Goal: Task Accomplishment & Management: Use online tool/utility

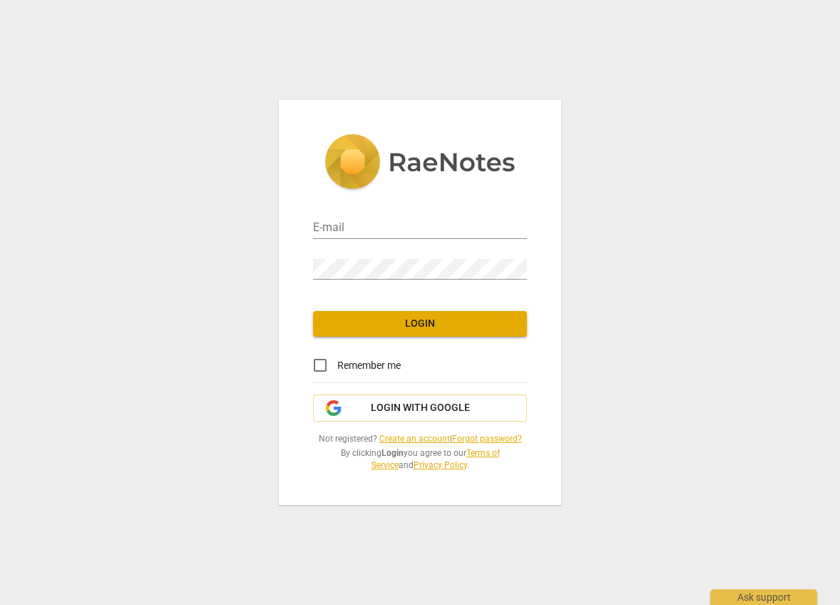
type input "mgayner@gmail.com"
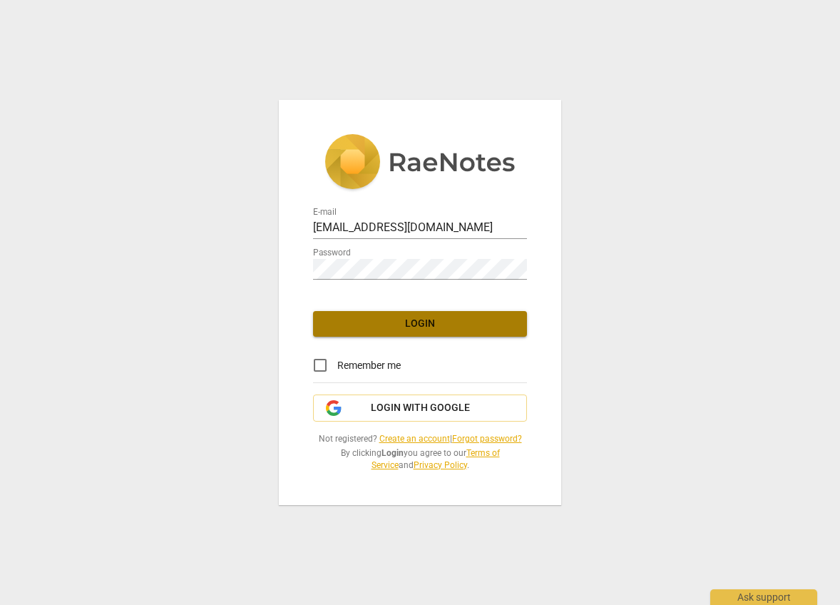
click at [422, 327] on span "Login" at bounding box center [420, 324] width 191 height 14
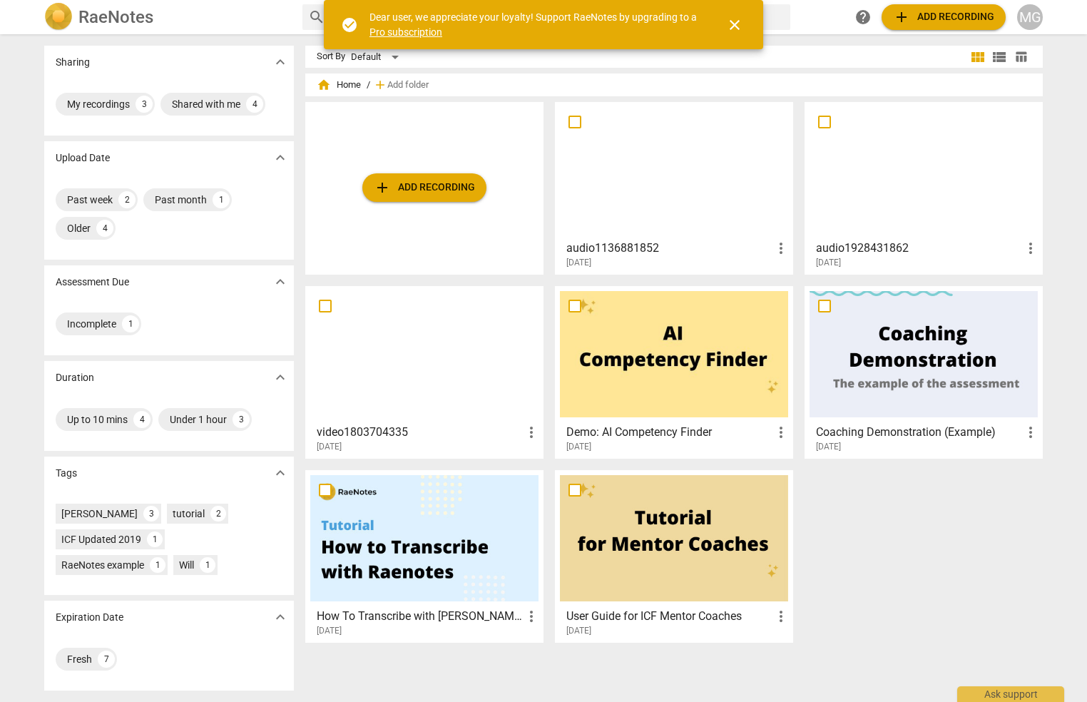
click at [424, 191] on span "add Add recording" at bounding box center [424, 187] width 101 height 17
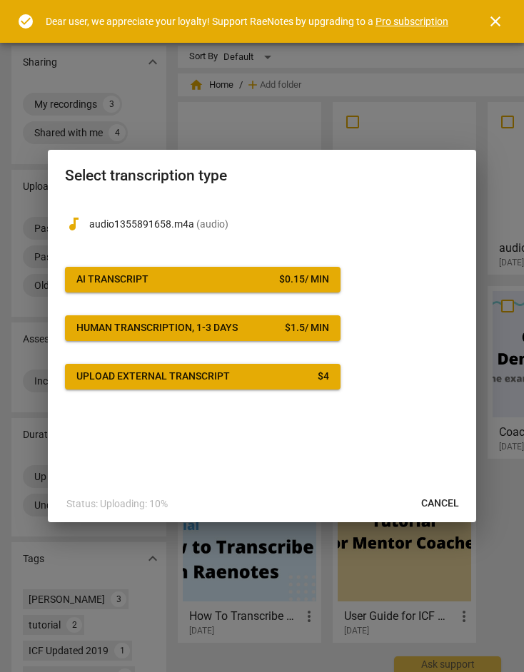
click at [113, 274] on div "AI Transcript" at bounding box center [112, 279] width 72 height 14
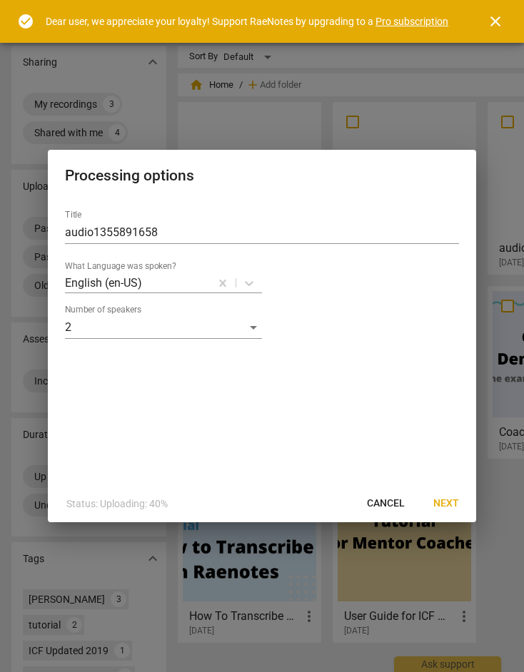
click at [442, 499] on span "Next" at bounding box center [446, 503] width 26 height 14
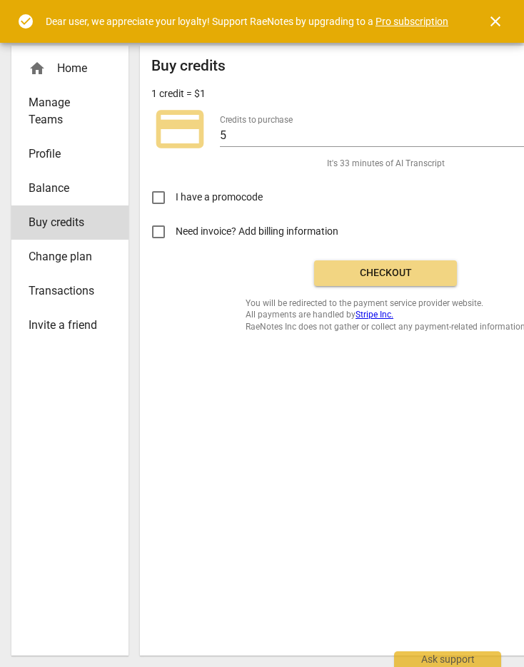
click at [382, 275] on span "Checkout" at bounding box center [385, 273] width 120 height 14
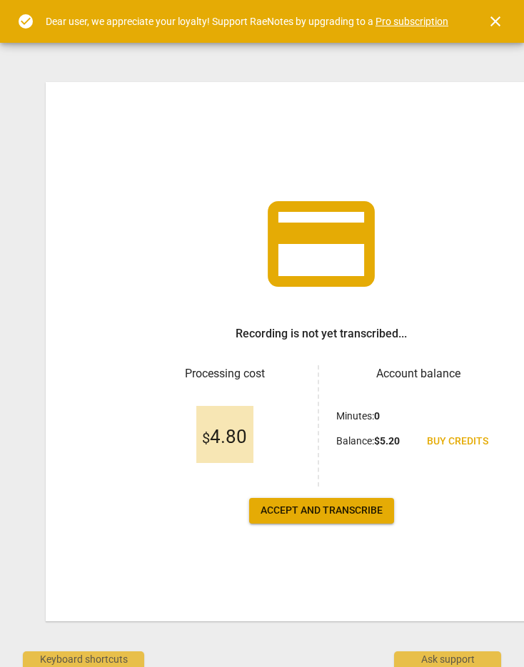
click at [317, 512] on span "Accept and transcribe" at bounding box center [321, 511] width 122 height 14
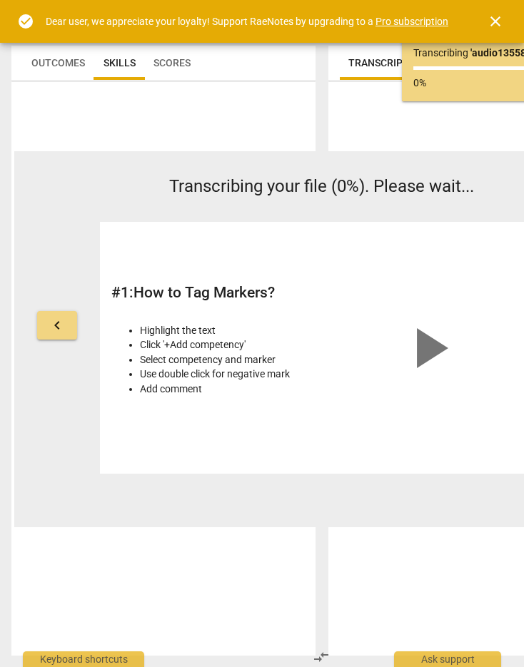
click at [496, 22] on span "close" at bounding box center [495, 21] width 17 height 17
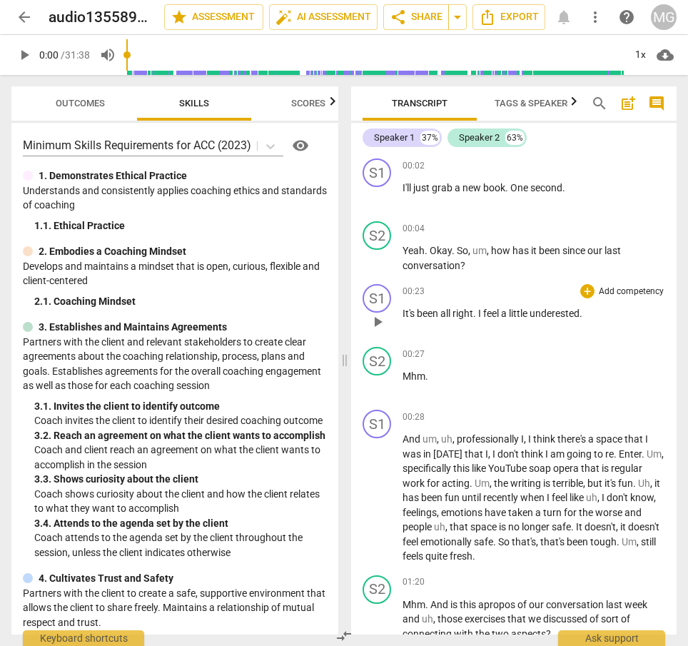
click at [523, 337] on div "S1 play_arrow pause 00:23 + Add competency keyboard_arrow_right It's been all r…" at bounding box center [513, 309] width 325 height 63
click at [315, 13] on span "auto_fix_high AI Assessment" at bounding box center [323, 17] width 96 height 17
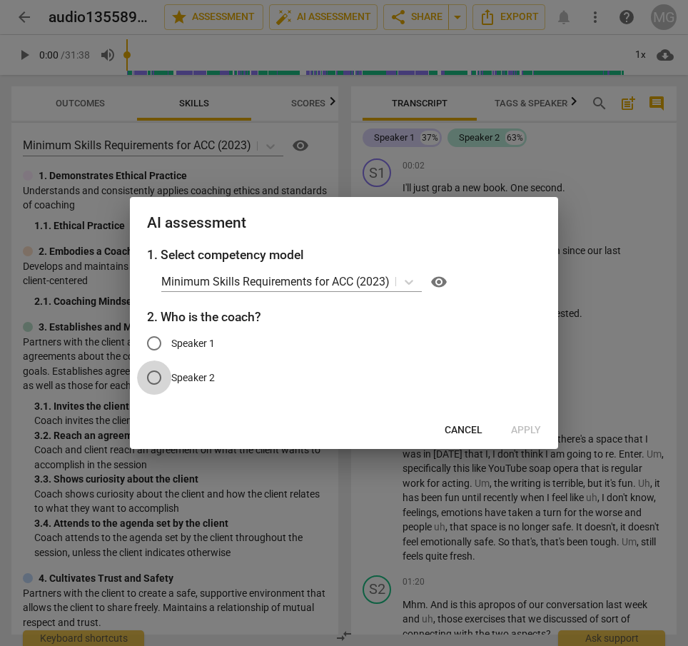
click at [155, 377] on input "Speaker 2" at bounding box center [154, 377] width 34 height 34
radio input "true"
click at [514, 429] on span "Apply" at bounding box center [526, 430] width 30 height 14
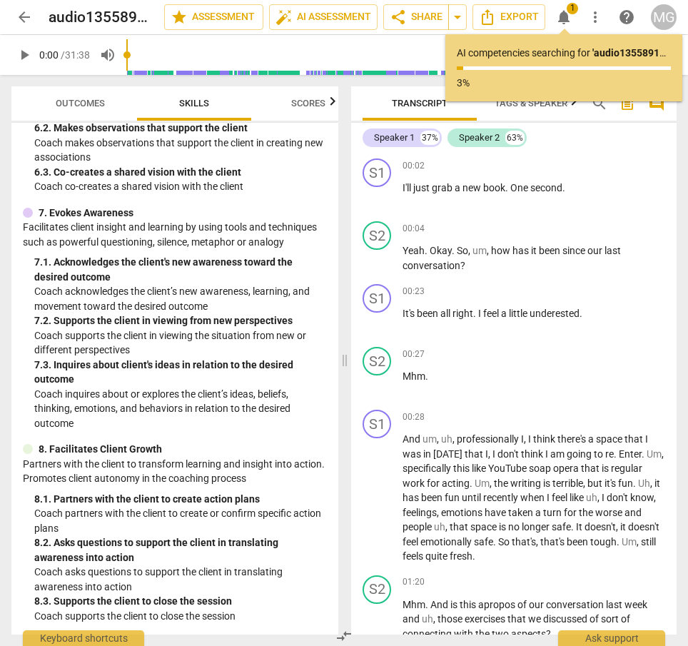
scroll to position [987, 0]
click at [157, 314] on div "7. 2. Supports the client in viewing from new perspectives" at bounding box center [180, 320] width 292 height 15
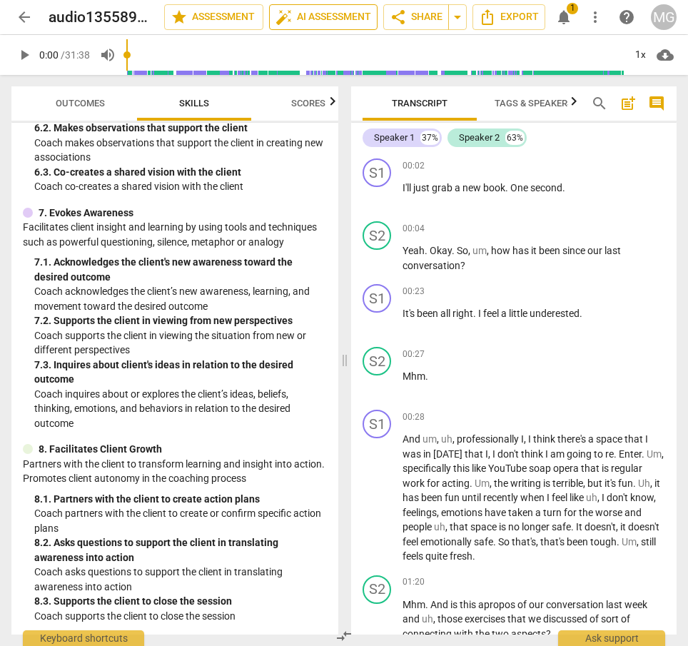
click at [330, 17] on span "auto_fix_high AI Assessment" at bounding box center [323, 17] width 96 height 17
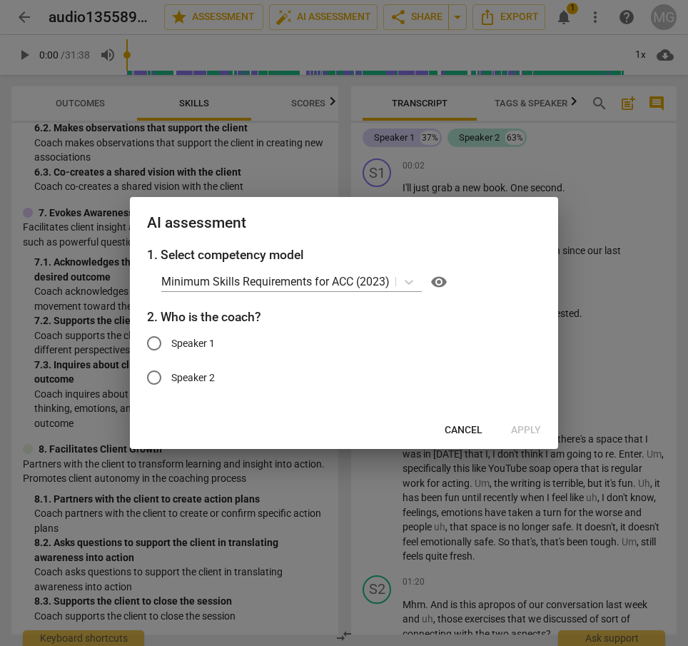
click at [95, 264] on div at bounding box center [344, 323] width 688 height 646
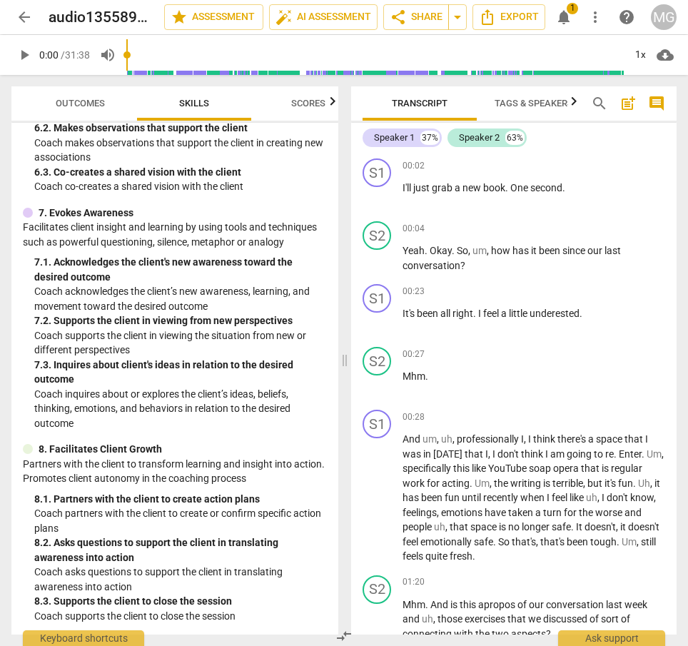
click at [322, 101] on span "Scores" at bounding box center [308, 103] width 34 height 11
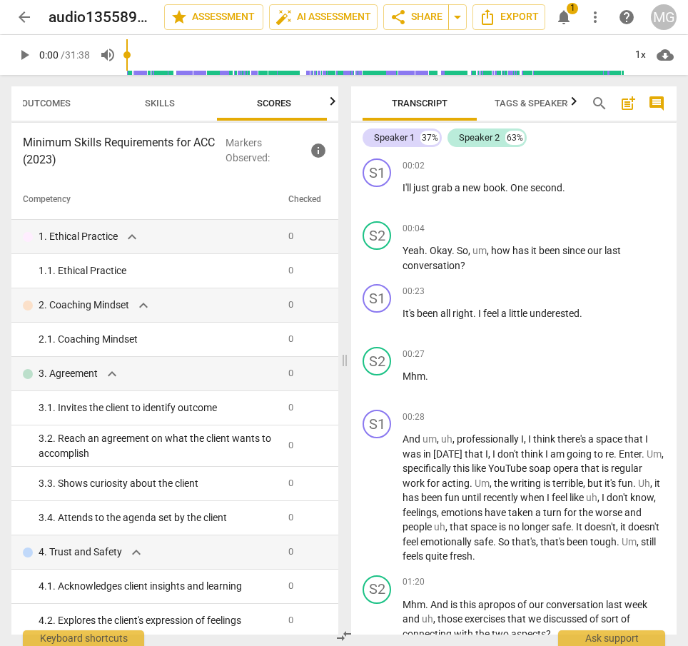
scroll to position [0, 39]
click at [133, 237] on span "expand_more" at bounding box center [131, 236] width 17 height 17
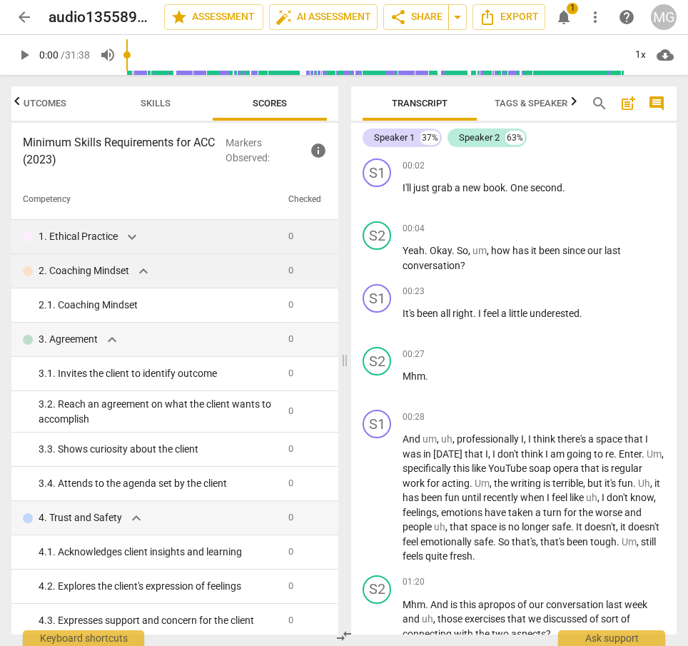
click at [146, 270] on span "expand_more" at bounding box center [143, 271] width 17 height 17
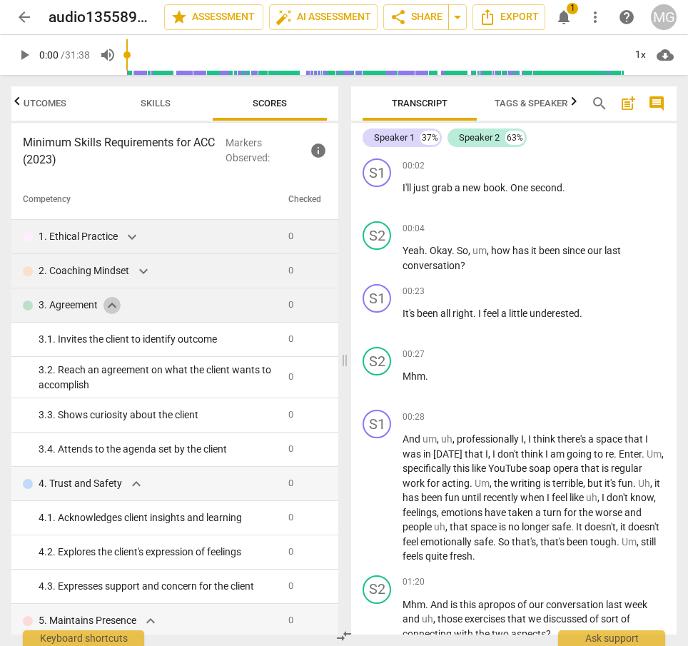
click at [111, 306] on span "expand_more" at bounding box center [111, 305] width 17 height 17
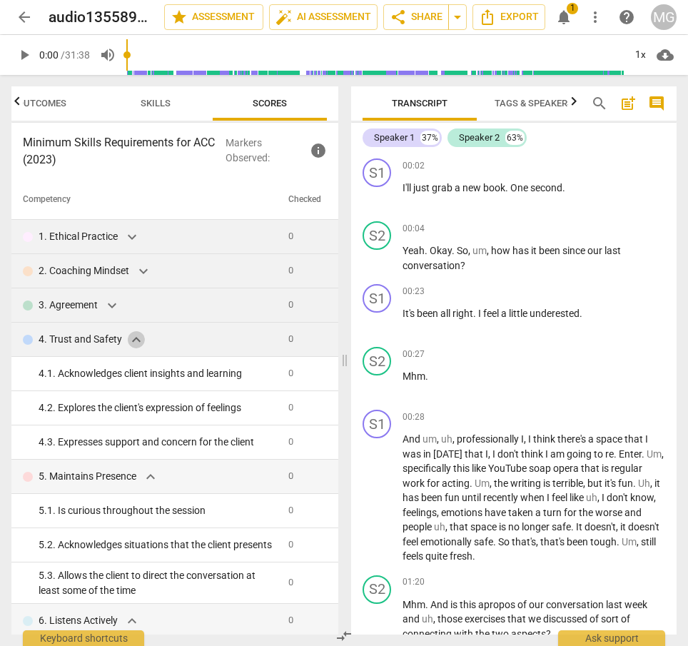
click at [131, 342] on span "expand_more" at bounding box center [136, 339] width 17 height 17
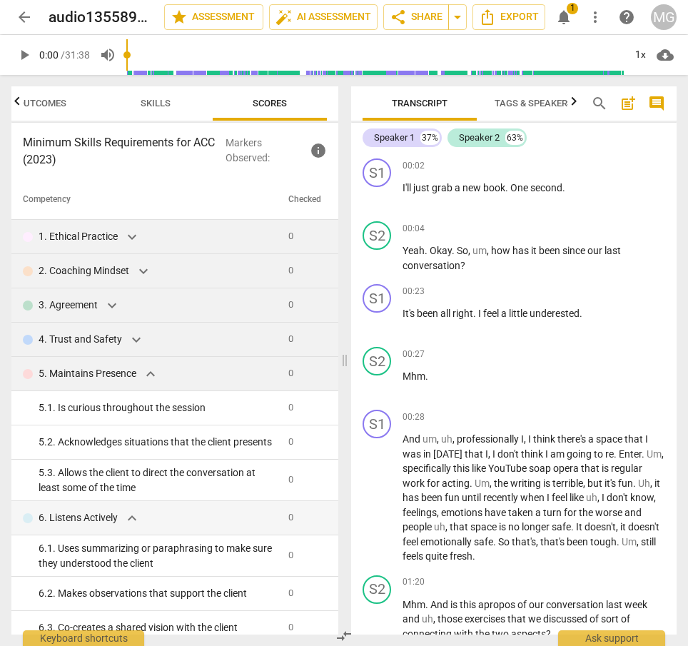
click at [155, 374] on span "expand_more" at bounding box center [150, 373] width 17 height 17
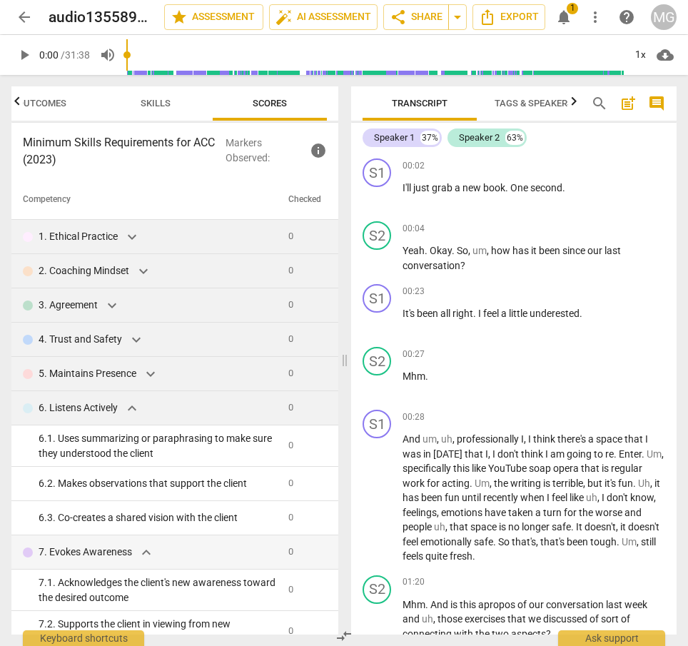
click at [130, 412] on span "expand_more" at bounding box center [131, 407] width 17 height 17
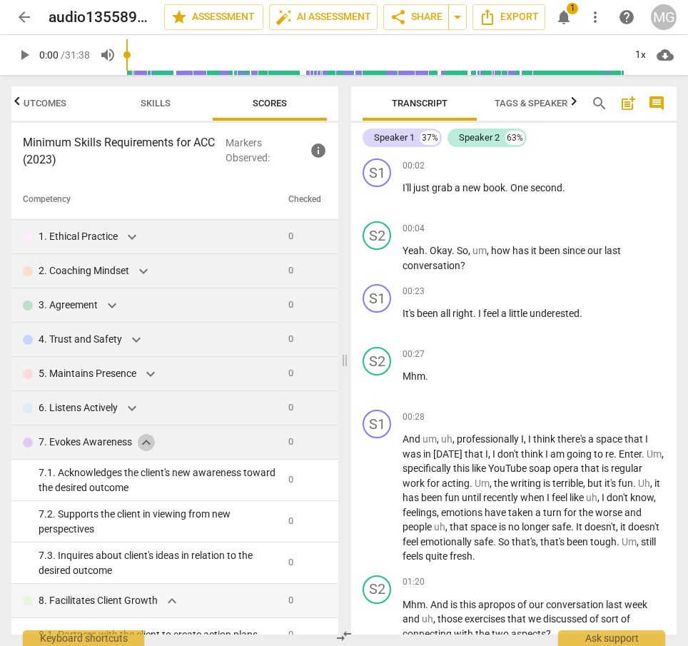
click at [145, 440] on span "expand_more" at bounding box center [146, 442] width 17 height 17
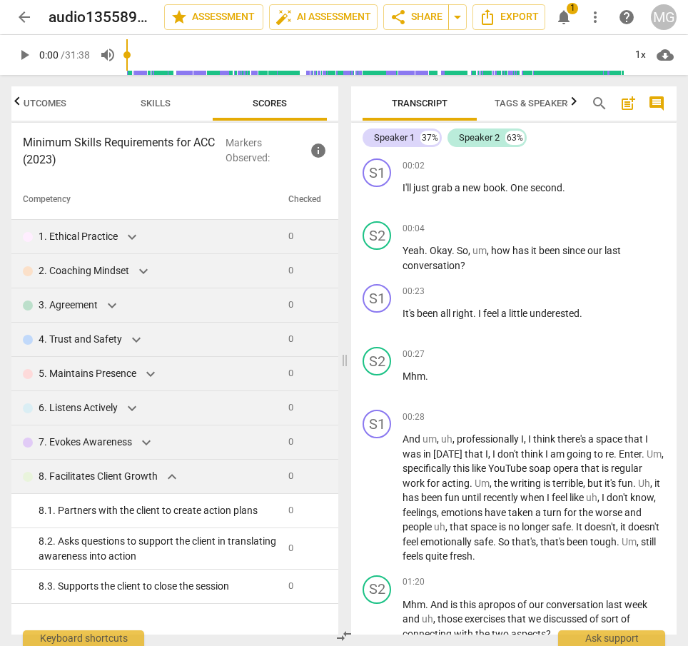
click at [172, 472] on span "expand_more" at bounding box center [171, 476] width 17 height 17
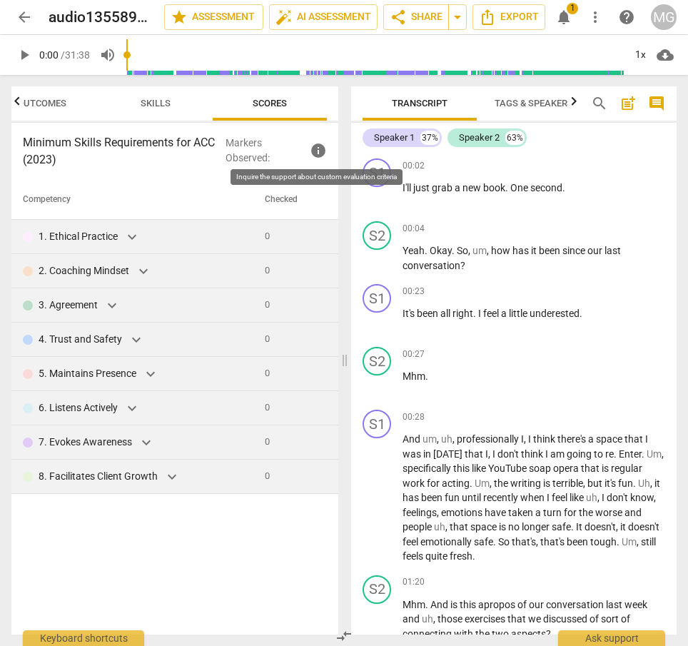
click at [316, 152] on span "info" at bounding box center [318, 150] width 17 height 17
click at [131, 238] on span "expand_more" at bounding box center [131, 236] width 17 height 17
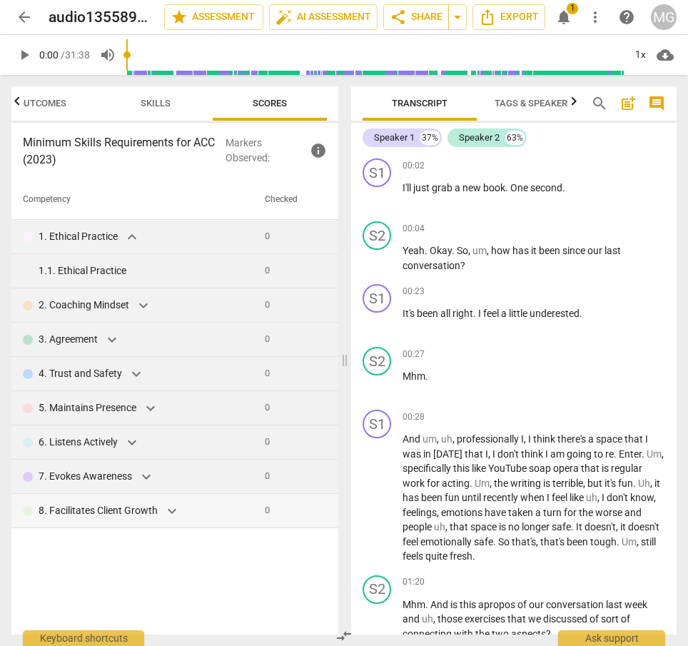
click at [97, 264] on div "1. 1. Ethical Practice" at bounding box center [146, 270] width 215 height 15
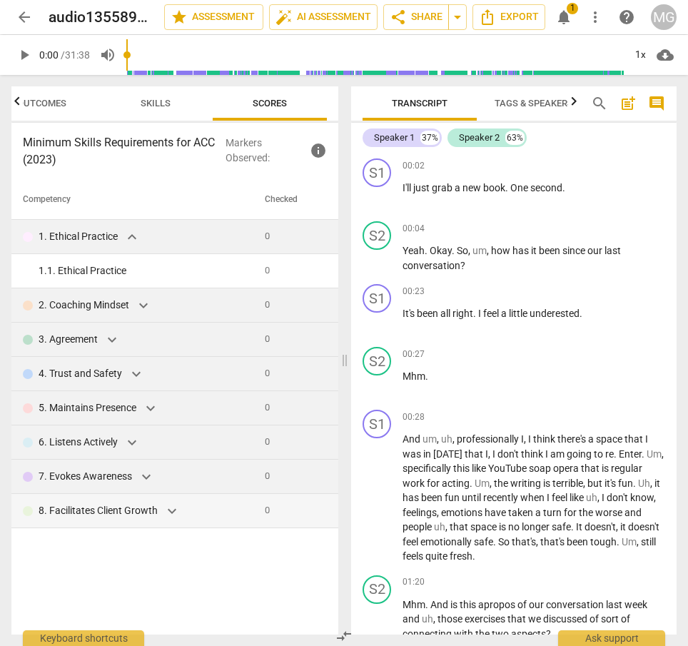
click at [142, 307] on span "expand_more" at bounding box center [143, 305] width 17 height 17
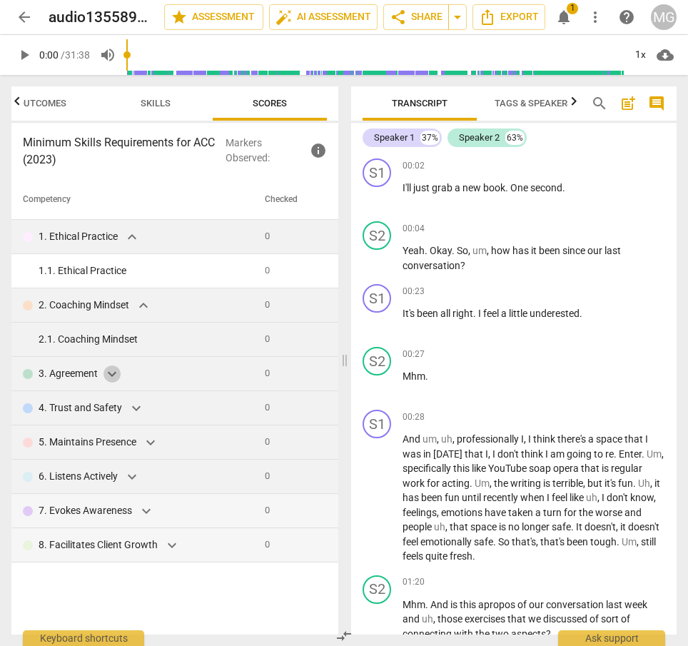
click at [115, 373] on span "expand_more" at bounding box center [111, 373] width 17 height 17
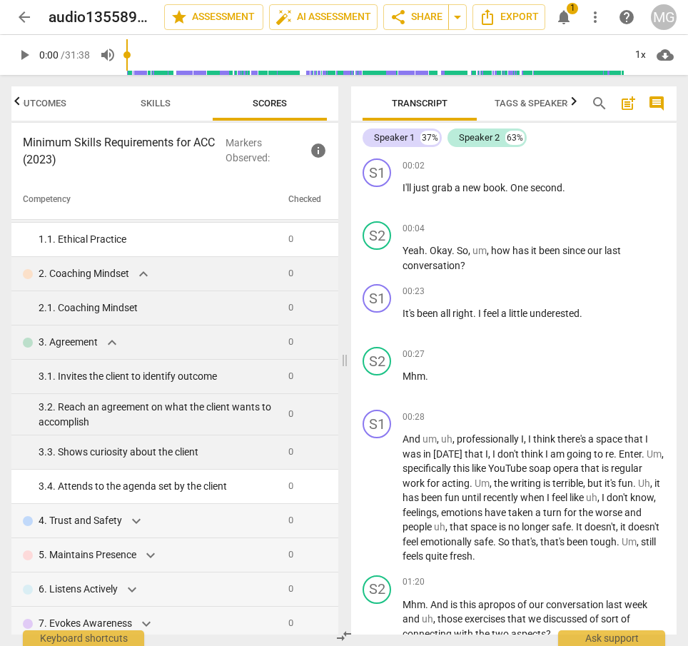
scroll to position [72, 0]
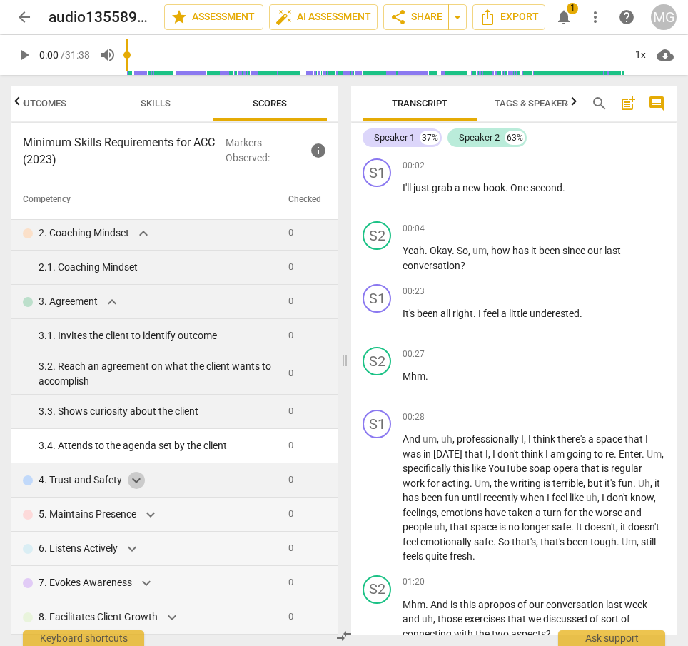
click at [134, 484] on span "expand_more" at bounding box center [136, 480] width 17 height 17
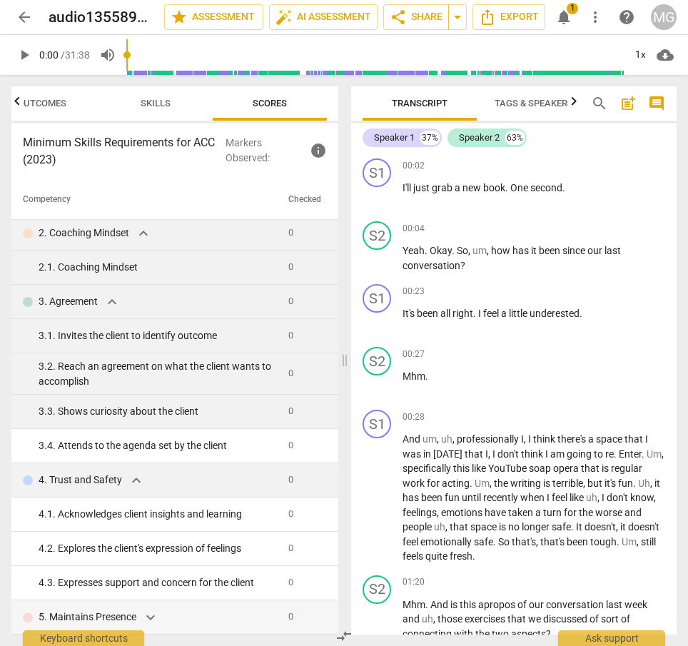
scroll to position [175, 0]
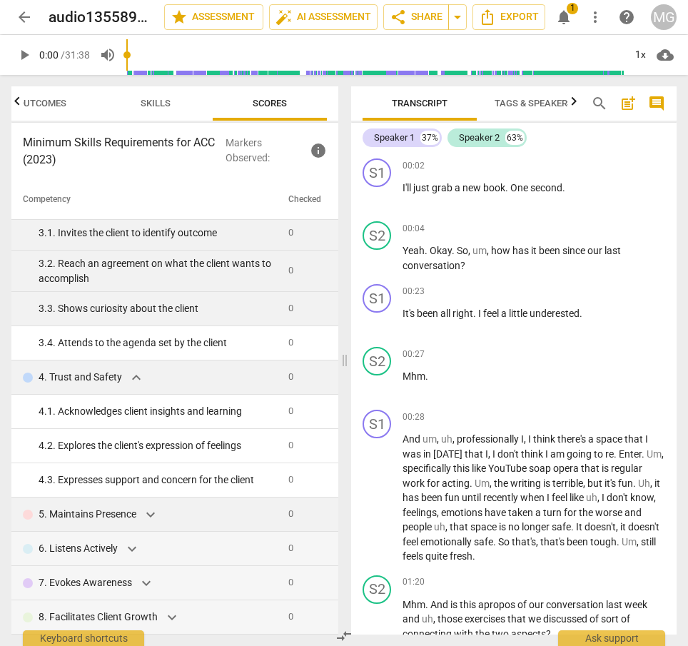
click at [152, 512] on span "expand_more" at bounding box center [150, 514] width 17 height 17
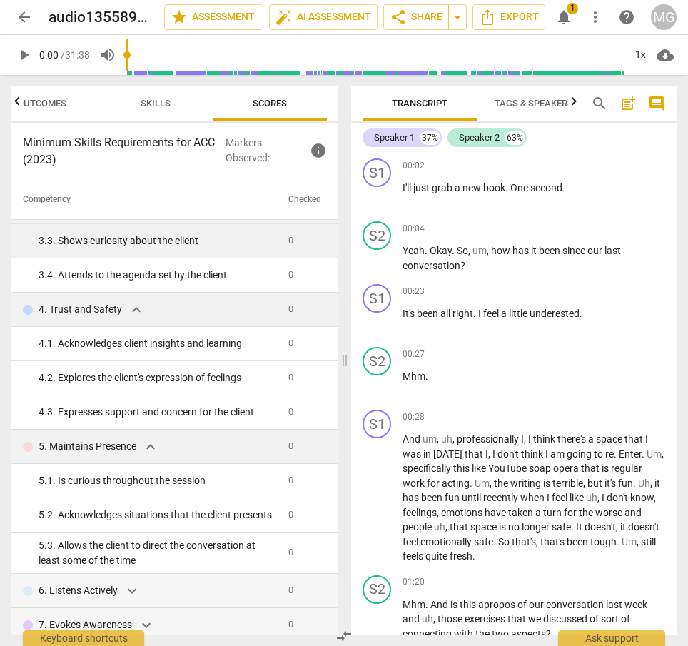
scroll to position [292, 0]
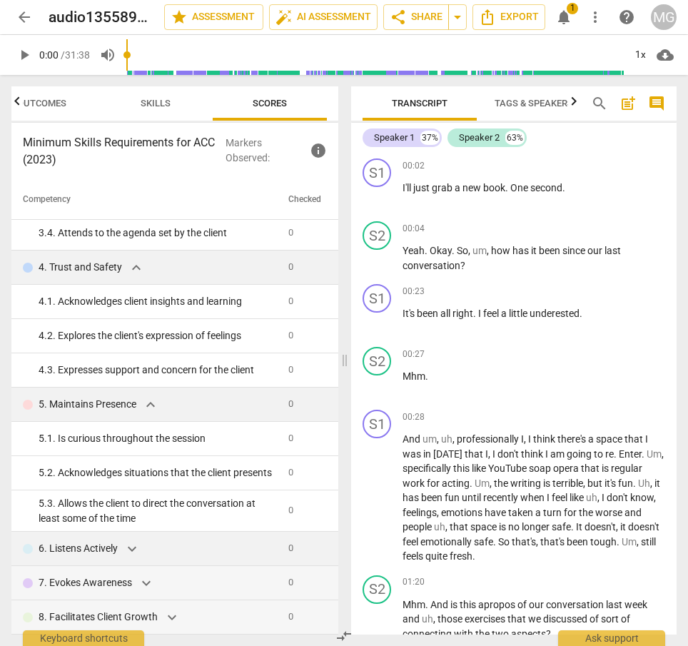
click at [135, 547] on span "expand_more" at bounding box center [131, 548] width 17 height 17
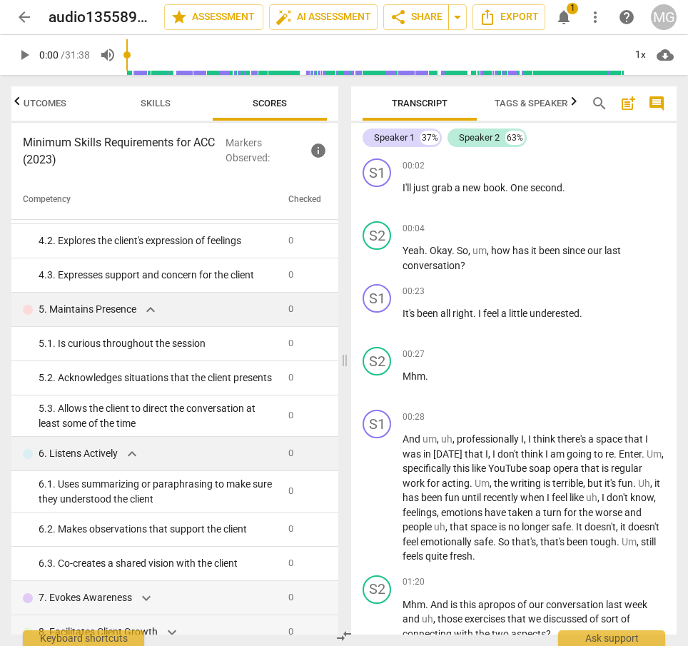
scroll to position [402, 0]
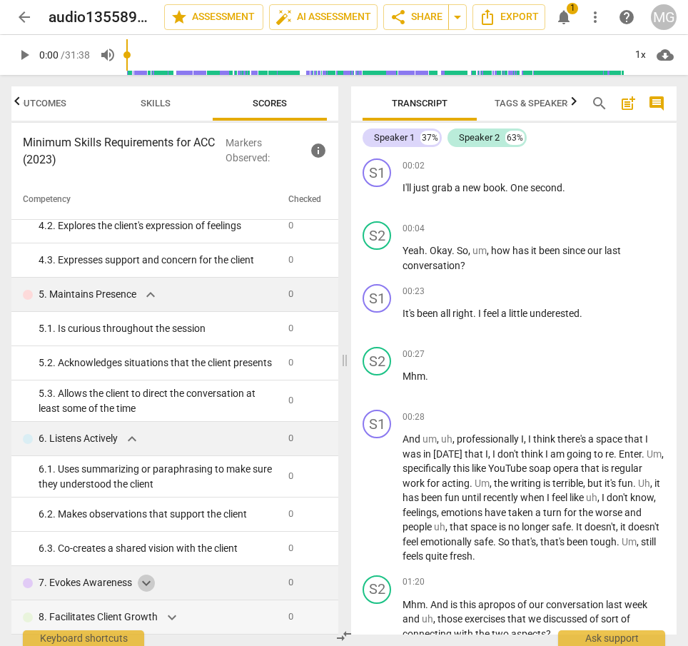
click at [148, 584] on span "expand_more" at bounding box center [146, 582] width 17 height 17
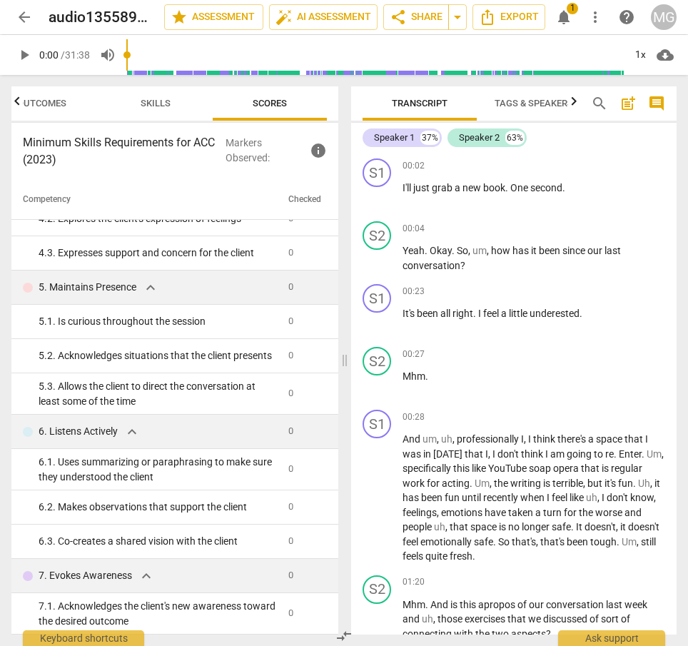
scroll to position [526, 0]
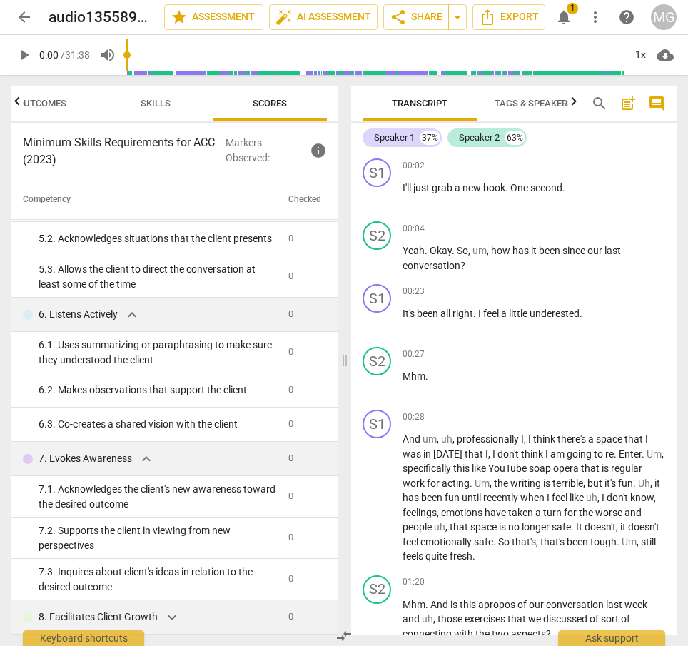
click at [175, 620] on span "expand_more" at bounding box center [171, 616] width 17 height 17
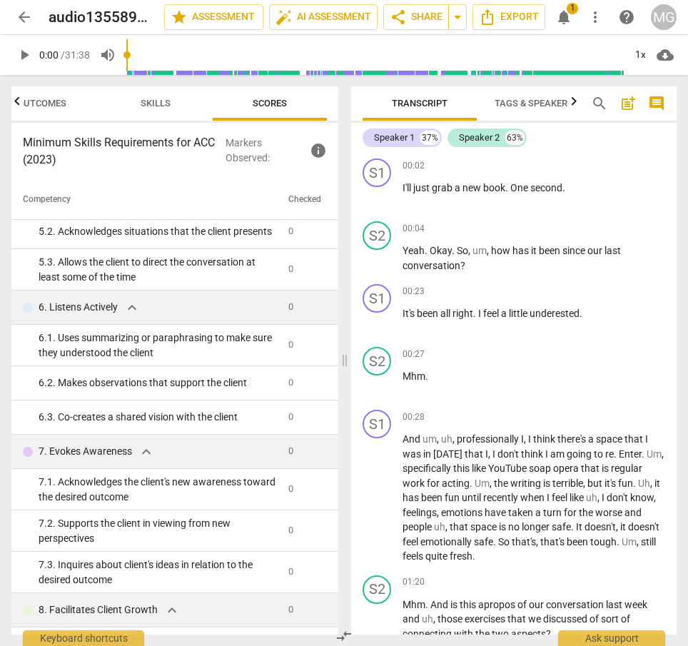
click at [169, 618] on span "expand_more" at bounding box center [171, 609] width 17 height 17
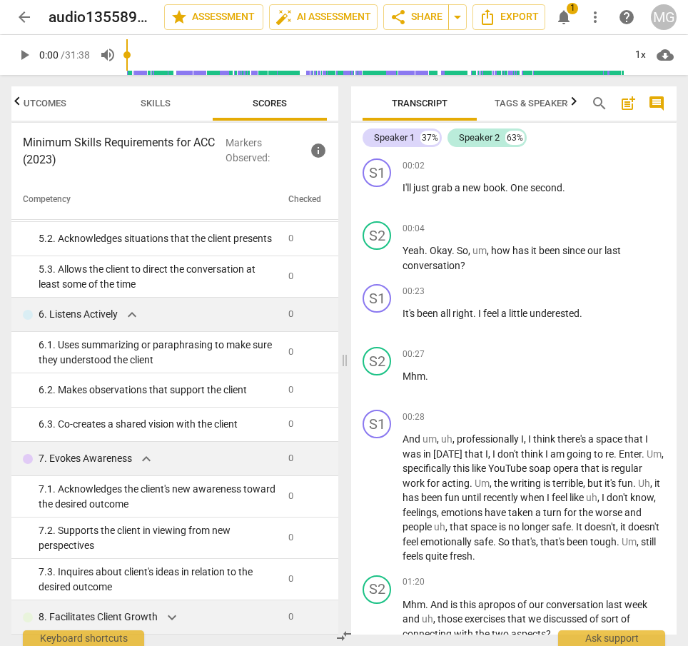
click at [169, 618] on span "expand_more" at bounding box center [171, 616] width 17 height 17
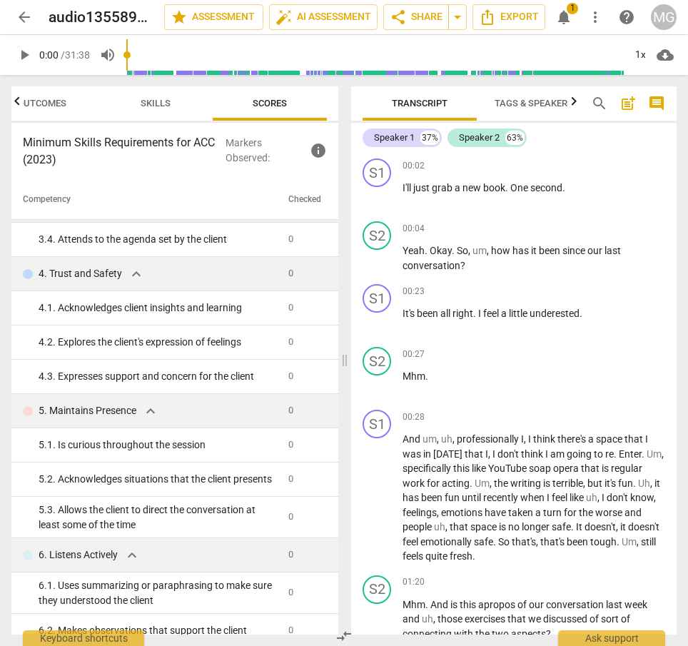
scroll to position [0, 0]
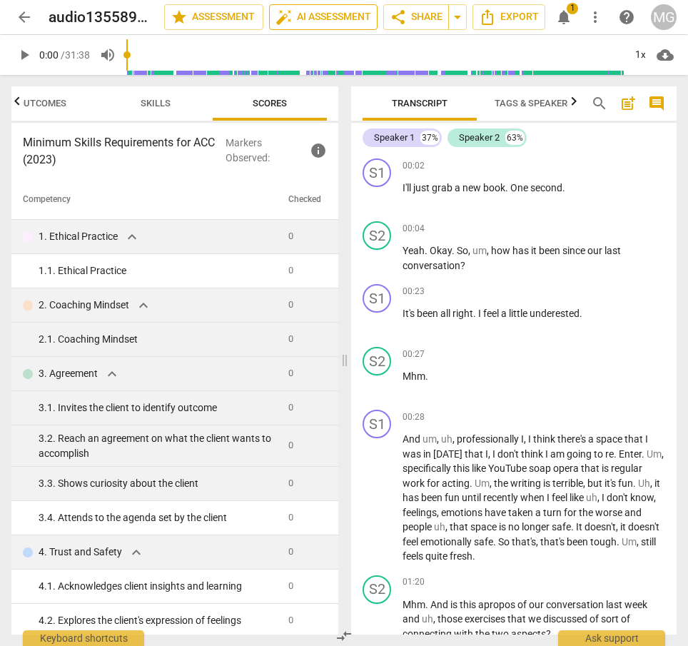
click at [332, 12] on span "auto_fix_high AI Assessment" at bounding box center [323, 17] width 96 height 17
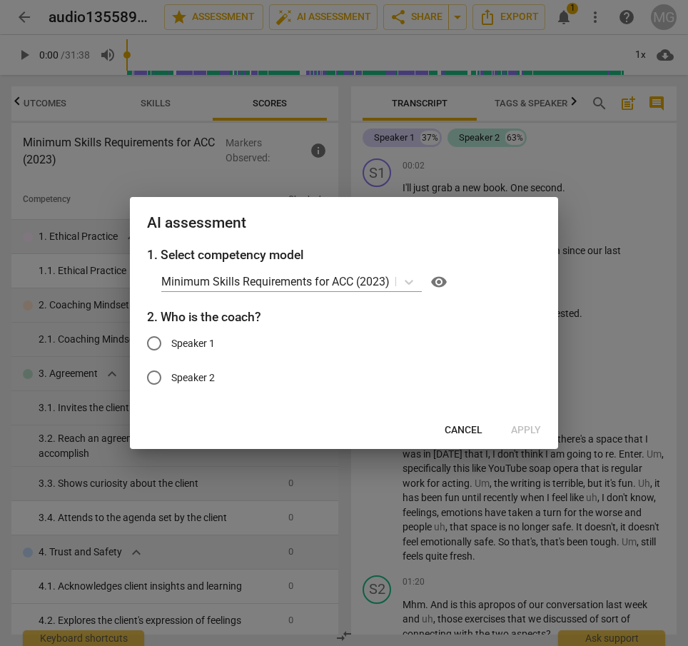
click at [153, 373] on input "Speaker 2" at bounding box center [154, 377] width 34 height 34
radio input "true"
click at [523, 431] on span "Apply" at bounding box center [526, 430] width 30 height 14
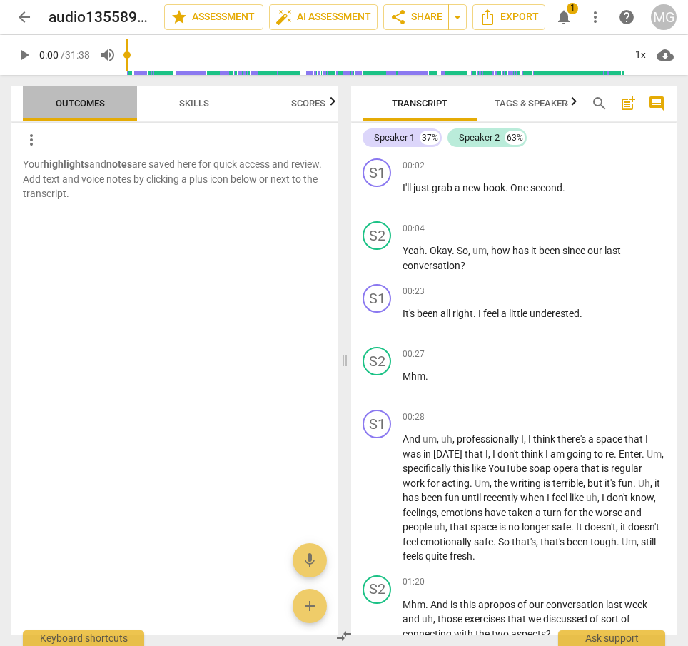
click at [83, 103] on span "Outcomes" at bounding box center [80, 103] width 49 height 11
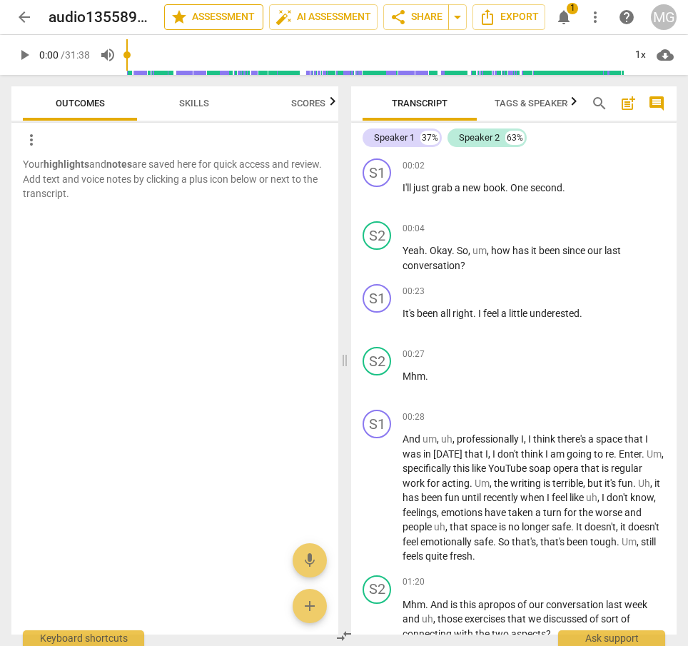
click at [205, 14] on span "star Assessment" at bounding box center [213, 17] width 86 height 17
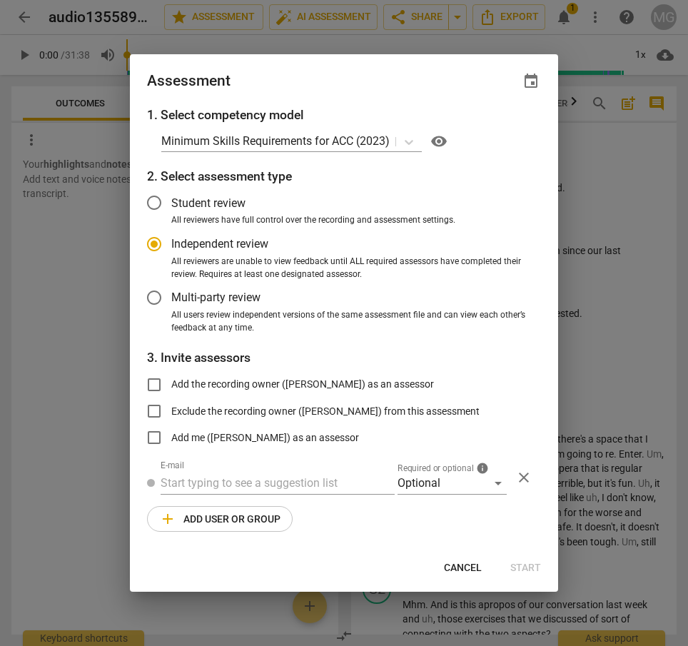
radio input "false"
click at [155, 200] on input "Student review" at bounding box center [154, 202] width 34 height 34
click at [496, 484] on div "Optional" at bounding box center [451, 483] width 109 height 23
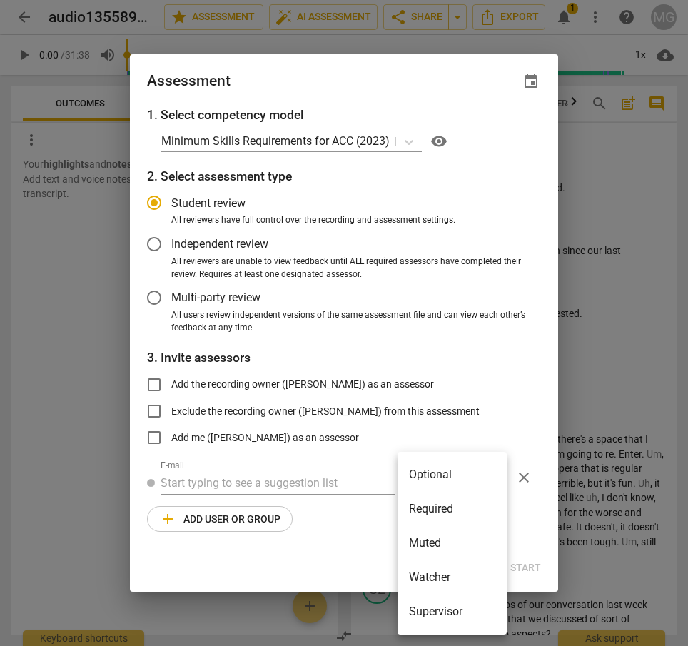
click at [460, 469] on li "Optional" at bounding box center [451, 474] width 109 height 34
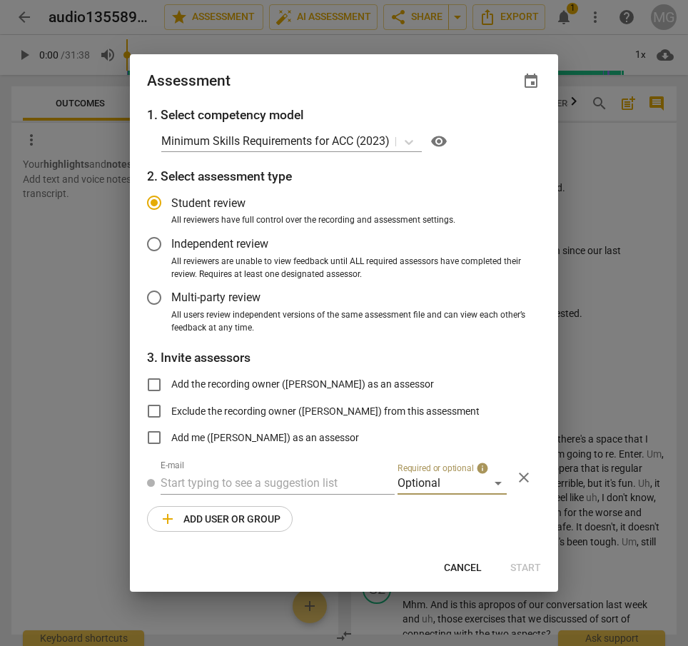
click at [477, 551] on div "Assessment event 1. Select competency model Minimum Skills Requirements for ACC…" at bounding box center [344, 323] width 428 height 538
click at [523, 563] on div "Cancel Start" at bounding box center [344, 567] width 422 height 26
radio input "false"
click at [156, 434] on input "Add me (Michael Gayner) as an assessor" at bounding box center [154, 437] width 34 height 34
checkbox input "true"
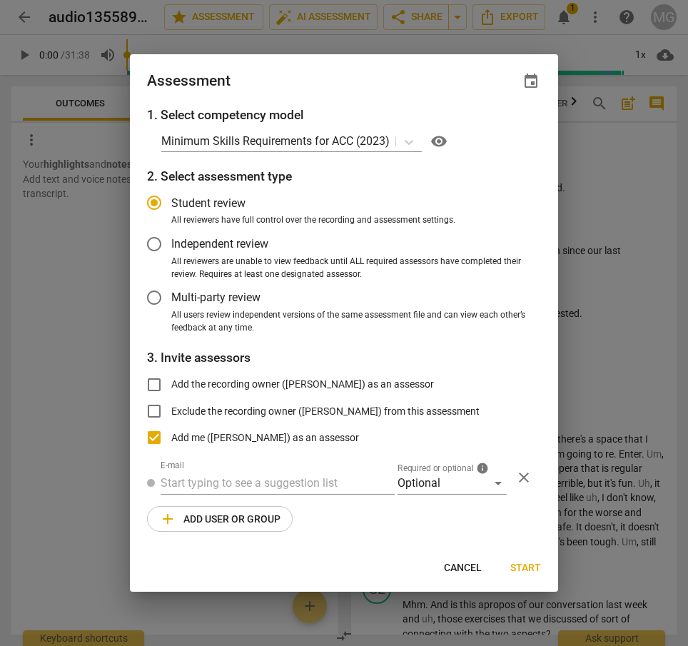
radio input "false"
click at [153, 436] on input "Add me (Michael Gayner) as an assessor" at bounding box center [154, 437] width 34 height 34
checkbox input "false"
radio input "false"
click at [152, 384] on input "Add the recording owner (Michael Gayner) as an assessor" at bounding box center [154, 384] width 34 height 34
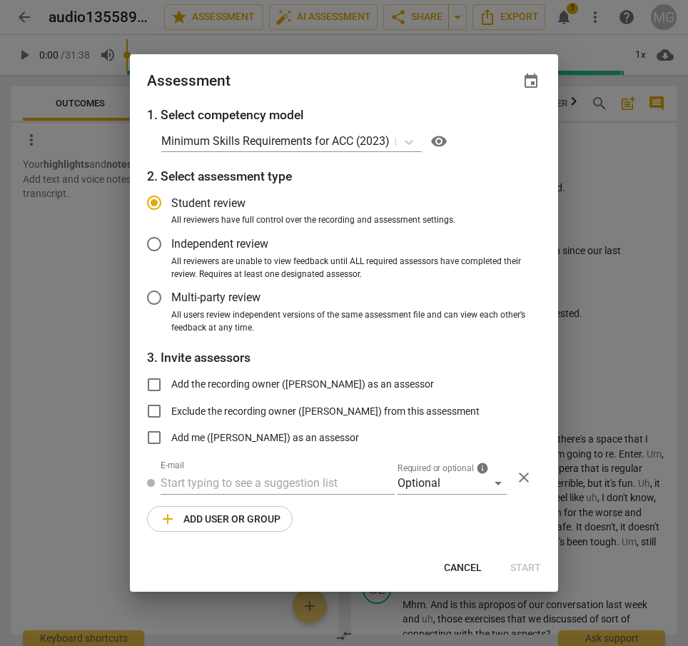
checkbox input "true"
click at [523, 568] on span "Start" at bounding box center [525, 568] width 31 height 14
radio input "false"
type input "Michael Gayner <mgayner@gmail.com>"
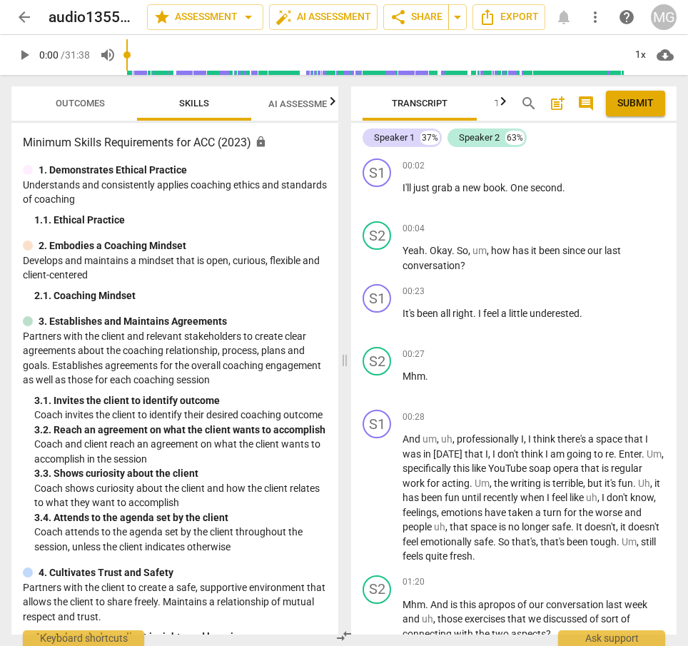
click at [289, 100] on span "AI Assessment New" at bounding box center [312, 103] width 88 height 11
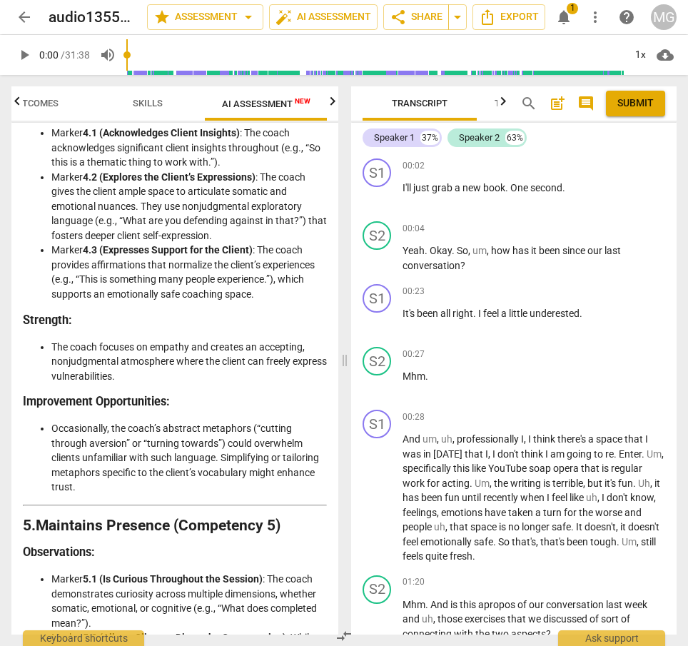
scroll to position [1573, 0]
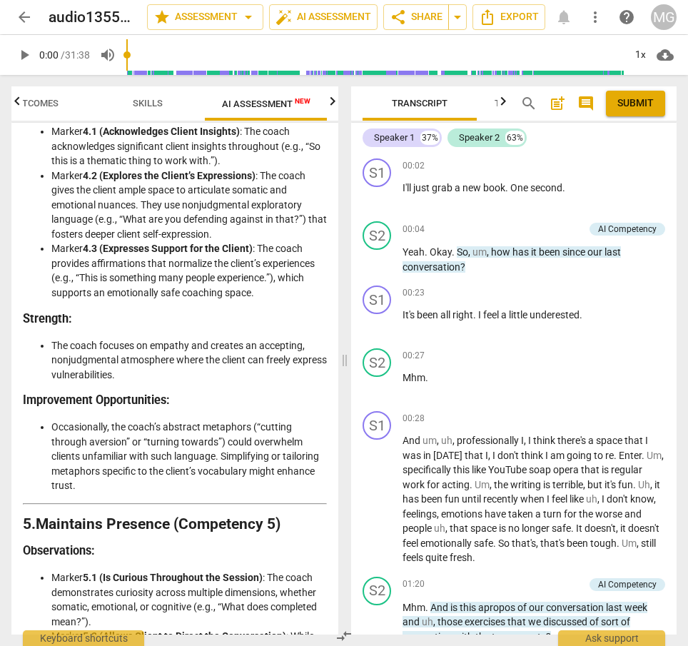
click at [334, 98] on icon "button" at bounding box center [332, 101] width 17 height 17
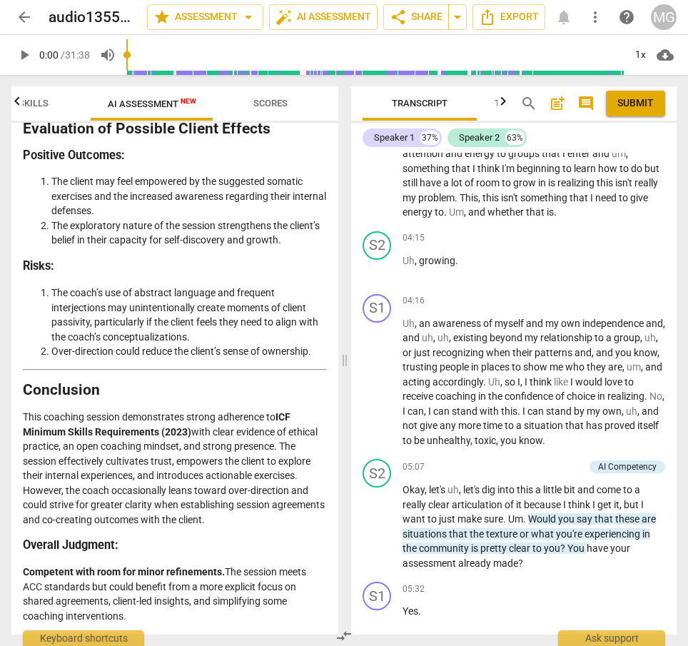
scroll to position [0, 0]
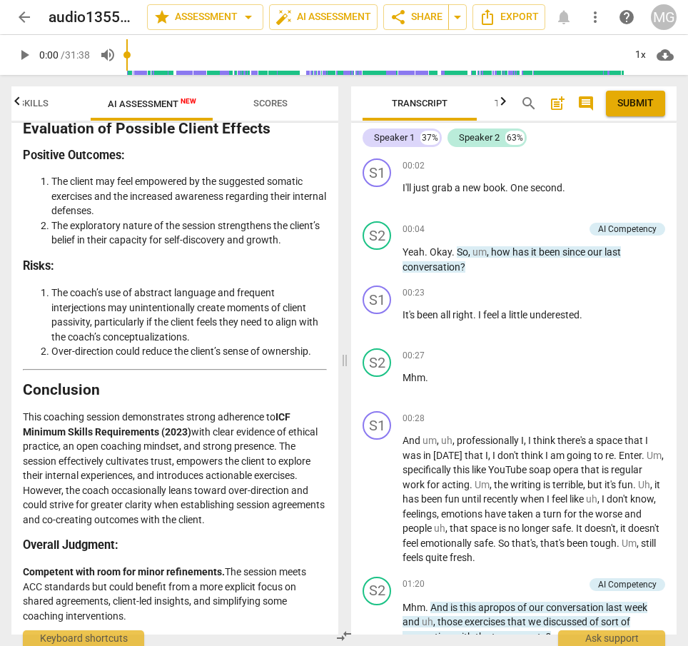
click at [225, 313] on li "The coach’s use of abstract language and frequent interjections may unintention…" at bounding box center [188, 314] width 275 height 58
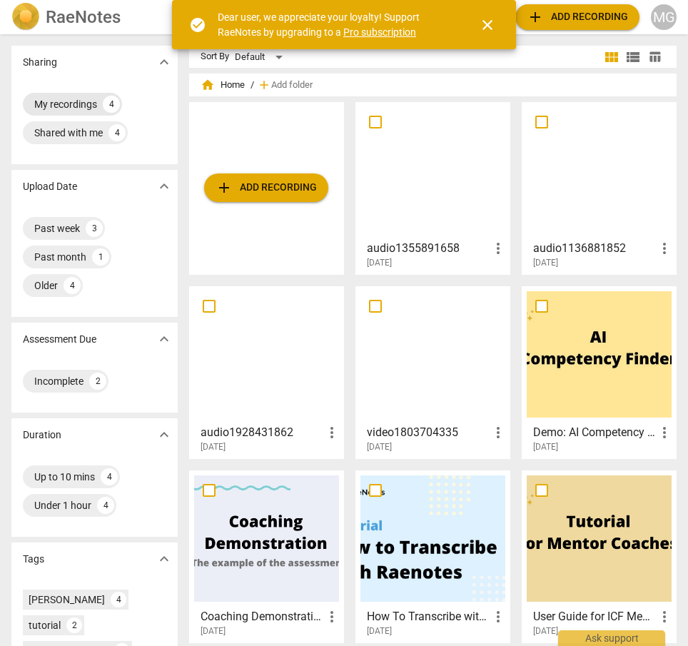
click at [56, 101] on div "My recordings" at bounding box center [65, 104] width 63 height 14
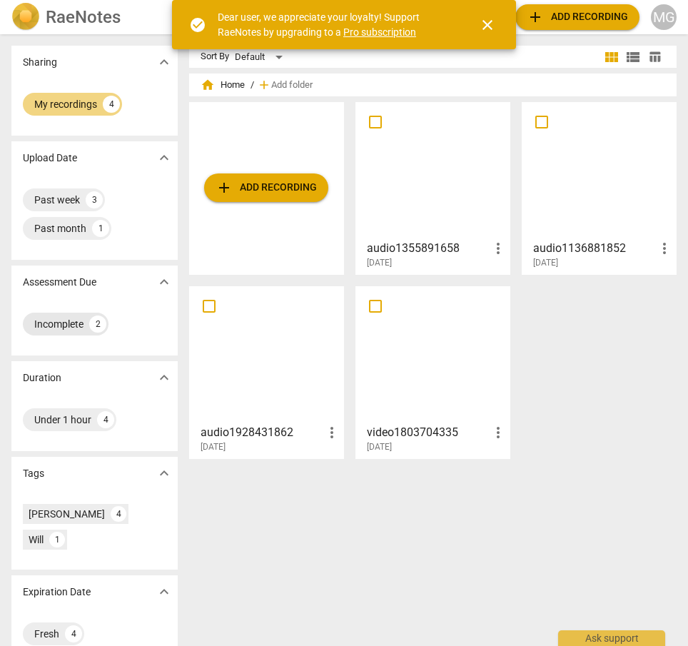
click at [68, 321] on div "Incomplete" at bounding box center [58, 324] width 49 height 14
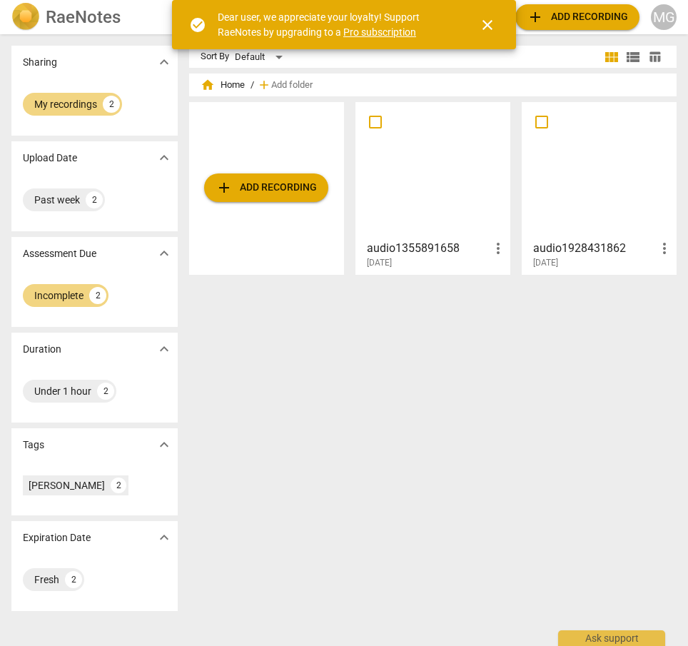
click at [452, 158] on div at bounding box center [432, 170] width 145 height 126
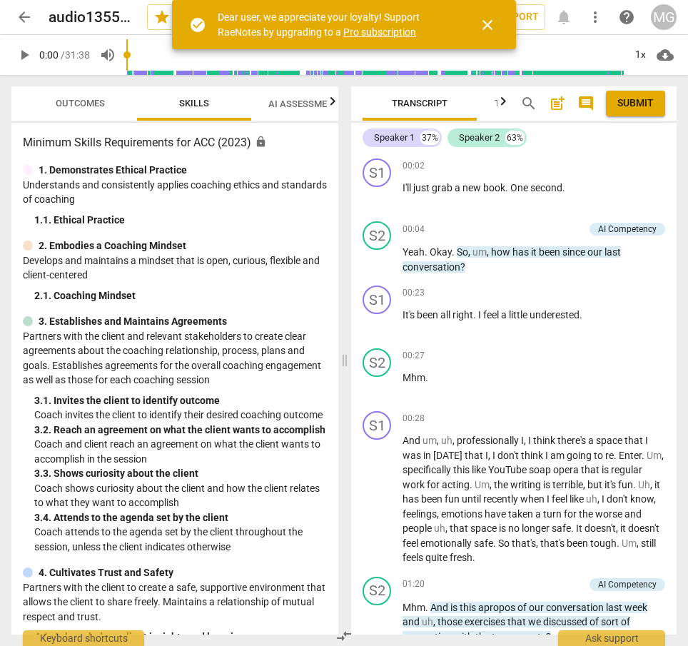
click at [26, 17] on span "arrow_back" at bounding box center [24, 17] width 17 height 17
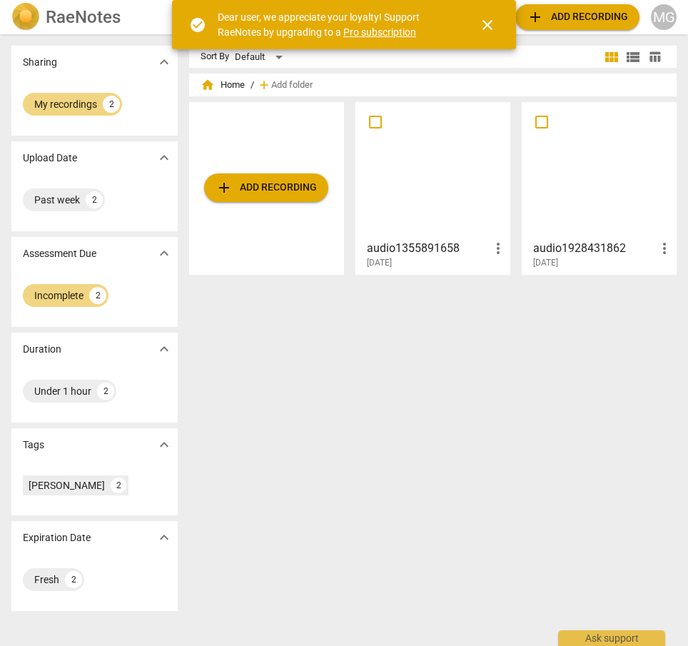
click at [164, 536] on span "expand_more" at bounding box center [164, 537] width 17 height 17
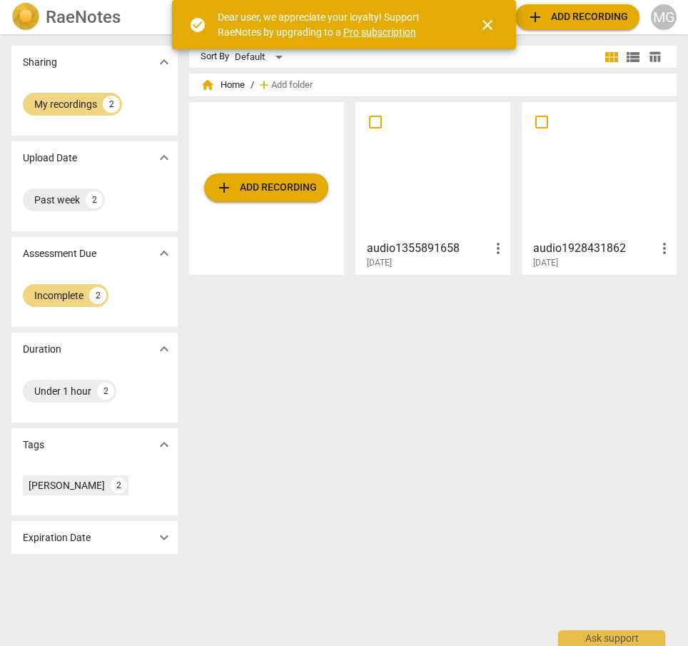
click at [164, 536] on span "expand_more" at bounding box center [164, 537] width 17 height 17
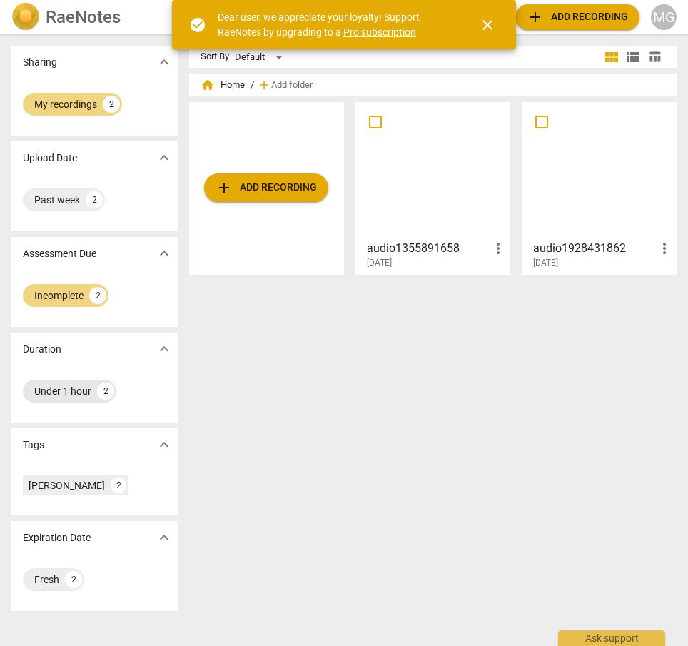
click at [63, 389] on div "Under 1 hour" at bounding box center [62, 391] width 57 height 14
click at [609, 56] on span "view_module" at bounding box center [611, 57] width 17 height 17
click at [628, 55] on span "view_list" at bounding box center [632, 57] width 17 height 17
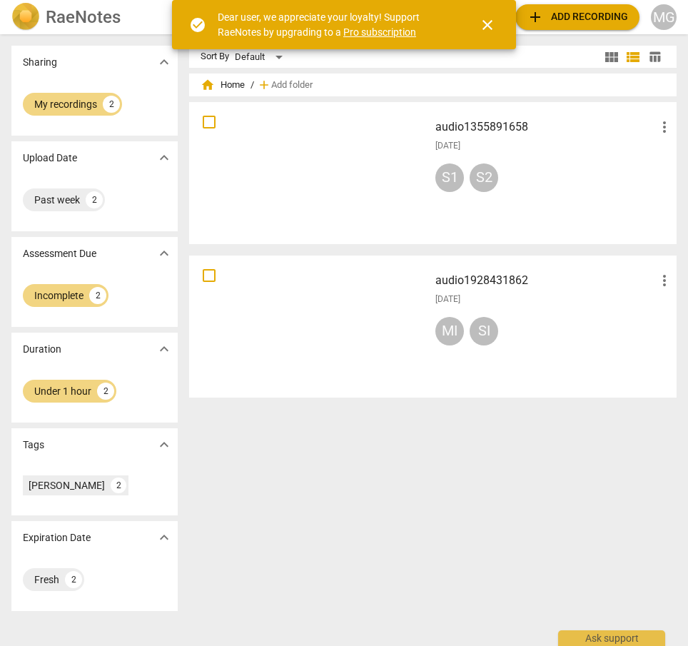
click at [661, 127] on span "more_vert" at bounding box center [664, 126] width 17 height 17
click at [661, 127] on li "Move" at bounding box center [648, 127] width 54 height 34
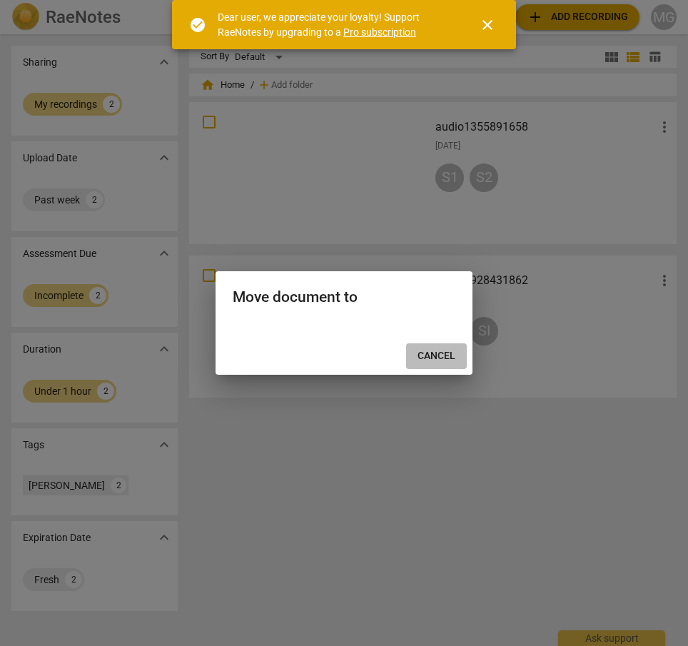
click at [432, 355] on span "Cancel" at bounding box center [436, 356] width 38 height 14
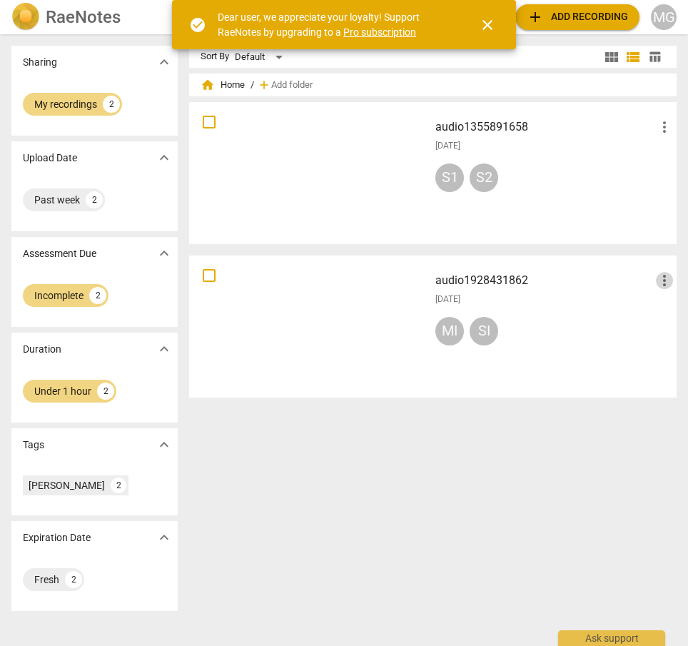
click at [657, 283] on span "more_vert" at bounding box center [664, 280] width 17 height 17
click at [657, 283] on li "Move" at bounding box center [648, 280] width 54 height 34
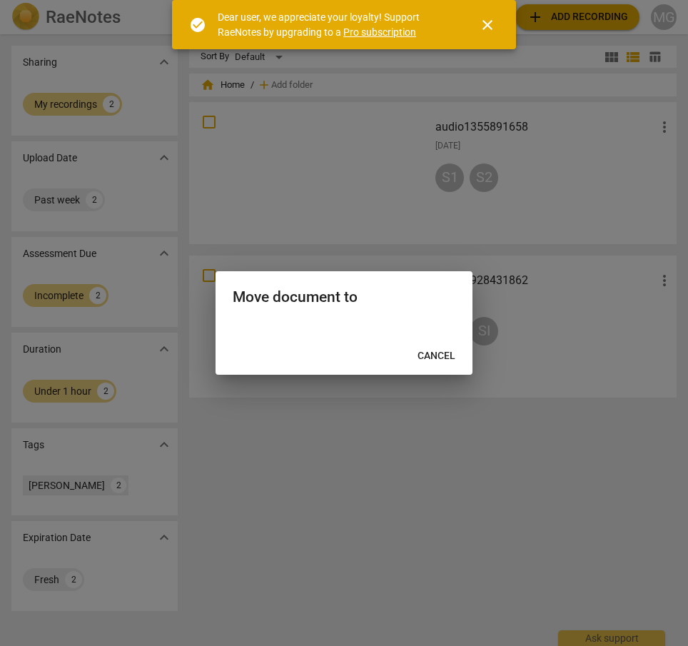
click at [440, 361] on span "Cancel" at bounding box center [436, 356] width 38 height 14
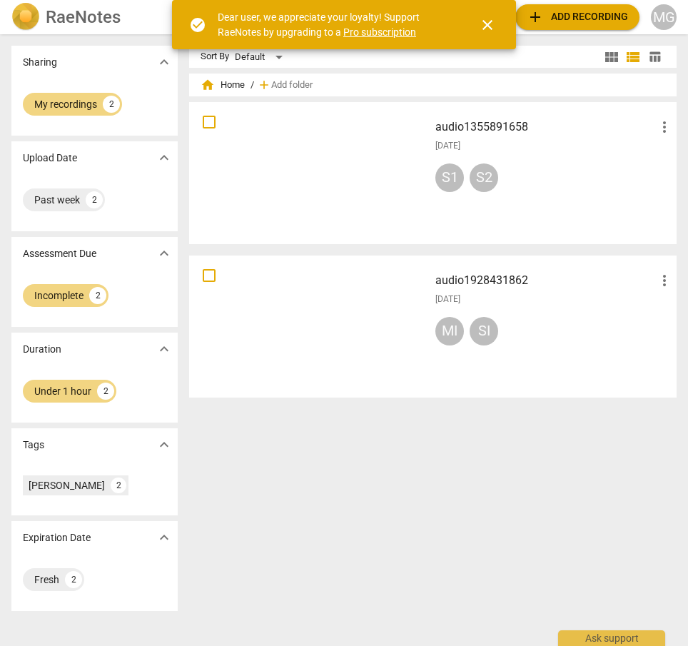
click at [492, 23] on span "close" at bounding box center [487, 24] width 17 height 17
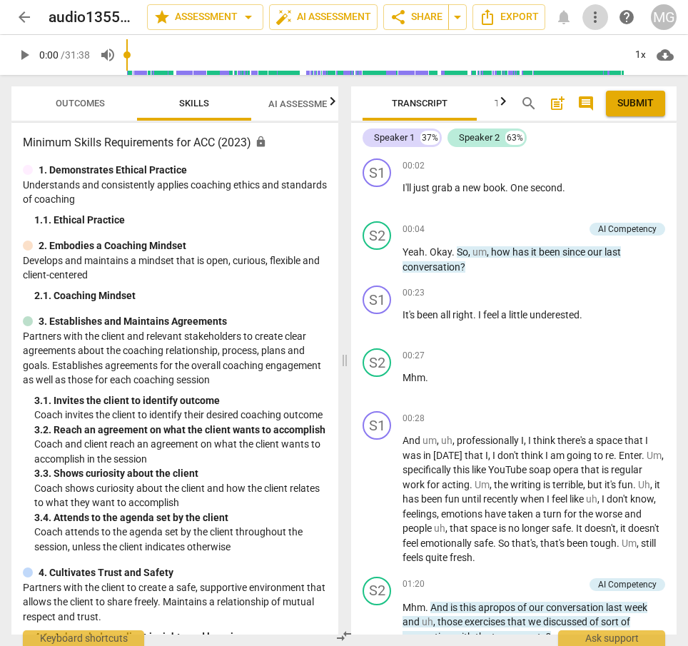
click at [591, 18] on span "more_vert" at bounding box center [594, 17] width 17 height 17
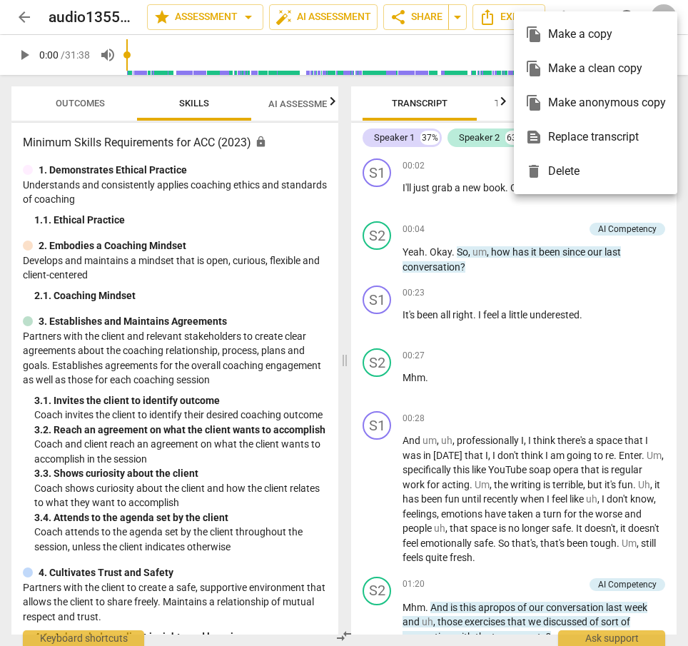
click at [591, 18] on div "file_copy Make a copy" at bounding box center [595, 34] width 141 height 34
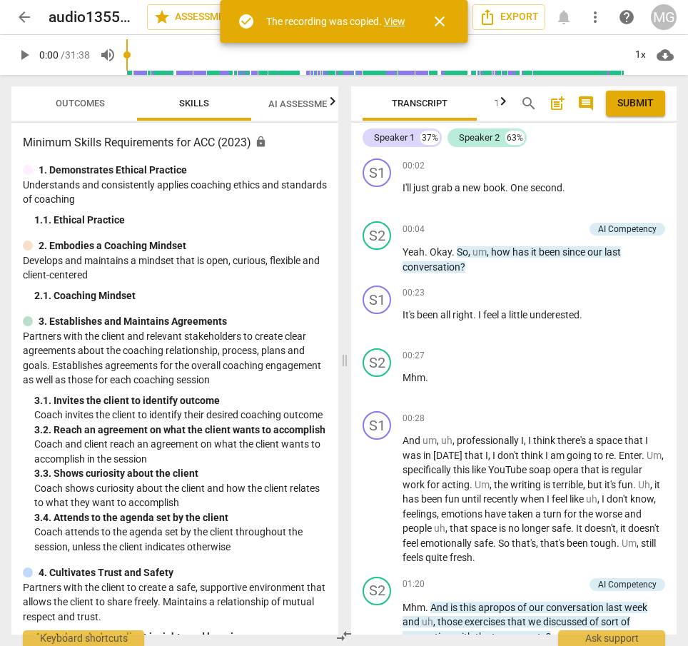
click at [656, 14] on div "MG" at bounding box center [664, 17] width 26 height 26
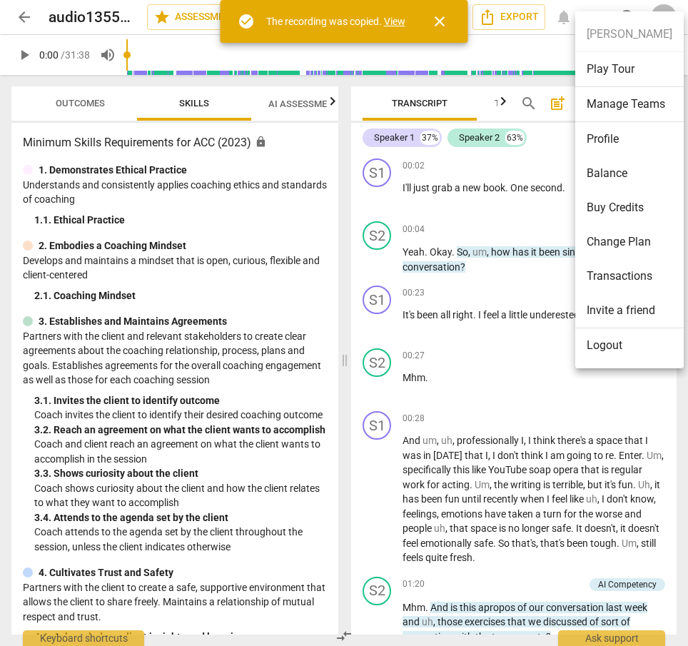
click at [312, 159] on div at bounding box center [344, 323] width 688 height 646
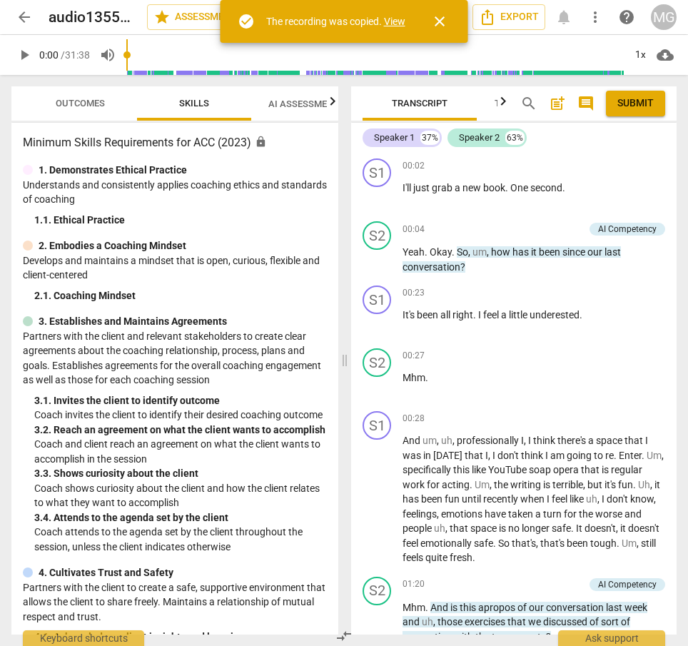
click at [440, 18] on span "close" at bounding box center [439, 21] width 17 height 17
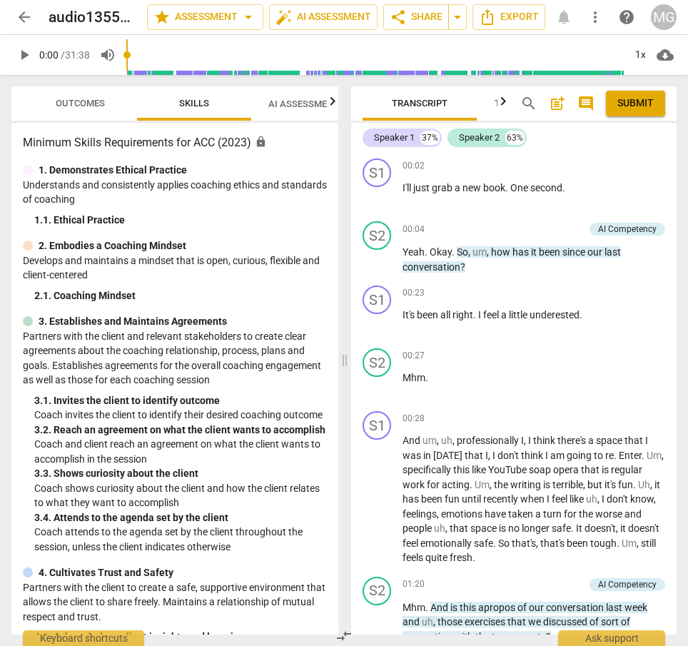
click at [664, 56] on span "cloud_download" at bounding box center [664, 54] width 17 height 17
click at [664, 56] on li "Download audio" at bounding box center [624, 55] width 106 height 34
click at [26, 19] on span "arrow_back" at bounding box center [24, 17] width 17 height 17
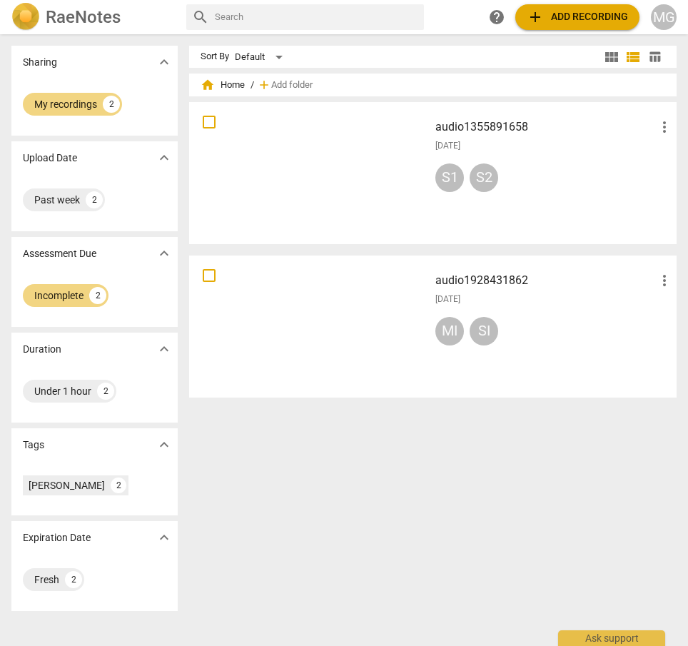
click at [160, 156] on span "expand_more" at bounding box center [164, 157] width 17 height 17
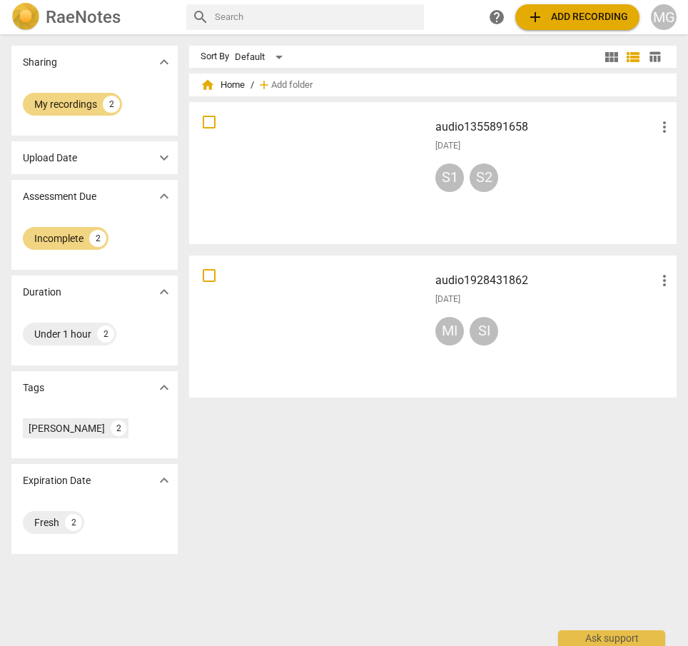
click at [160, 156] on span "expand_more" at bounding box center [164, 157] width 17 height 17
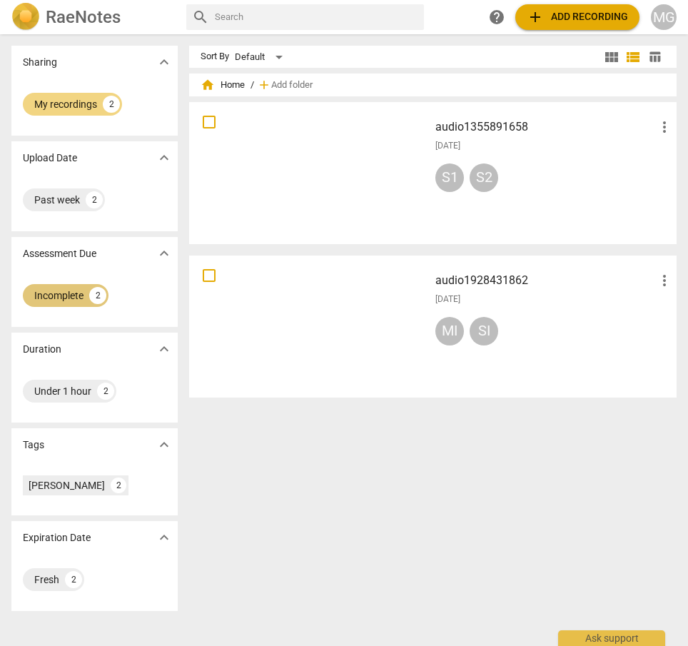
click at [55, 297] on div "Incomplete" at bounding box center [58, 295] width 49 height 14
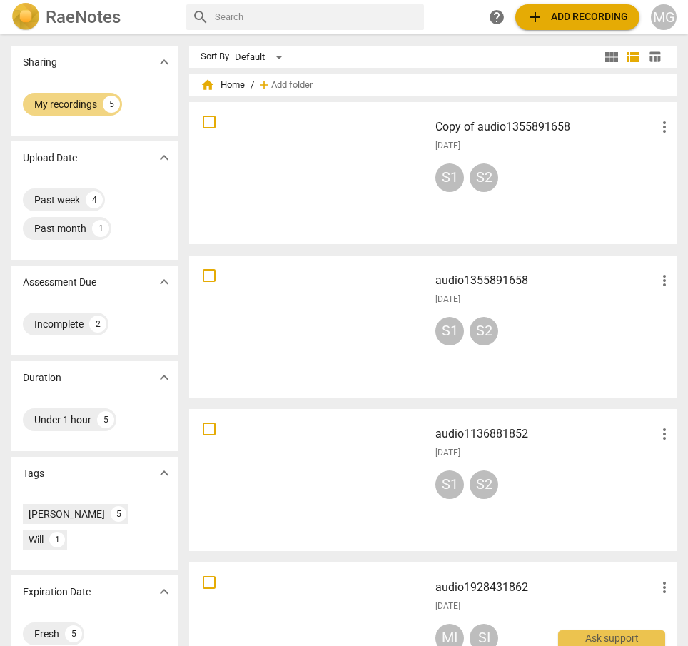
click at [337, 177] on div at bounding box center [309, 173] width 230 height 132
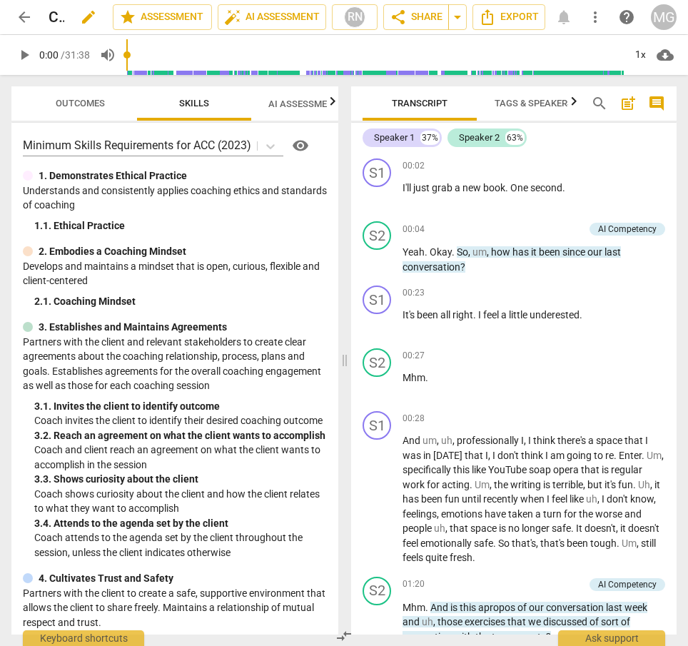
click at [85, 18] on span "edit" at bounding box center [88, 17] width 17 height 17
click at [28, 19] on span "arrow_back" at bounding box center [24, 17] width 17 height 17
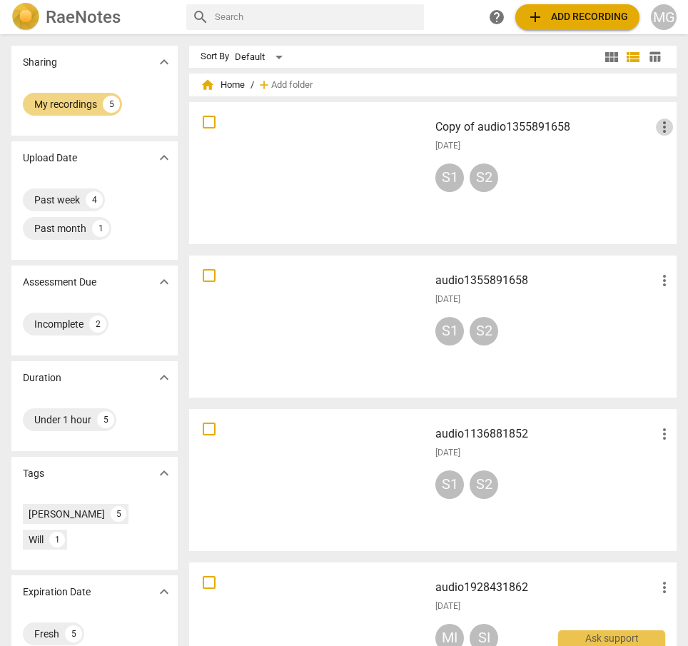
click at [657, 128] on span "more_vert" at bounding box center [664, 126] width 17 height 17
click at [584, 173] on div at bounding box center [344, 323] width 688 height 646
click at [486, 128] on h3 "Copy of audio1355891658" at bounding box center [545, 126] width 220 height 17
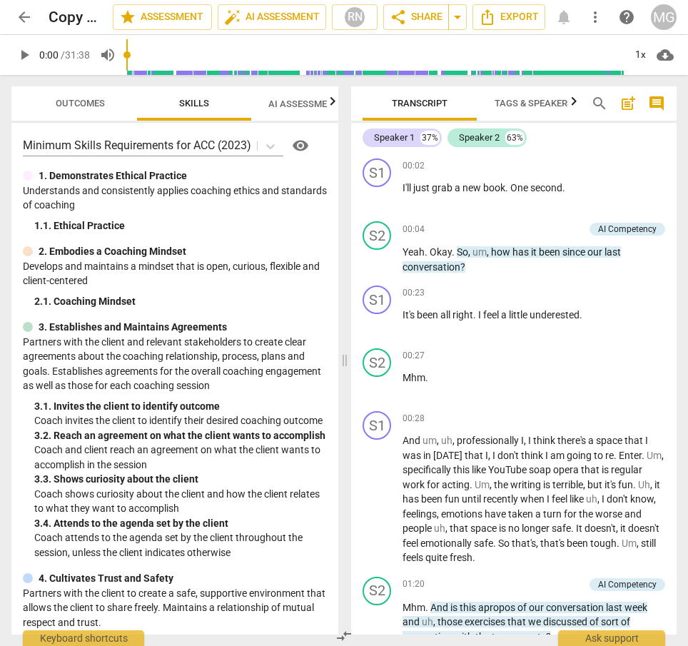
click at [26, 19] on span "arrow_back" at bounding box center [24, 17] width 17 height 17
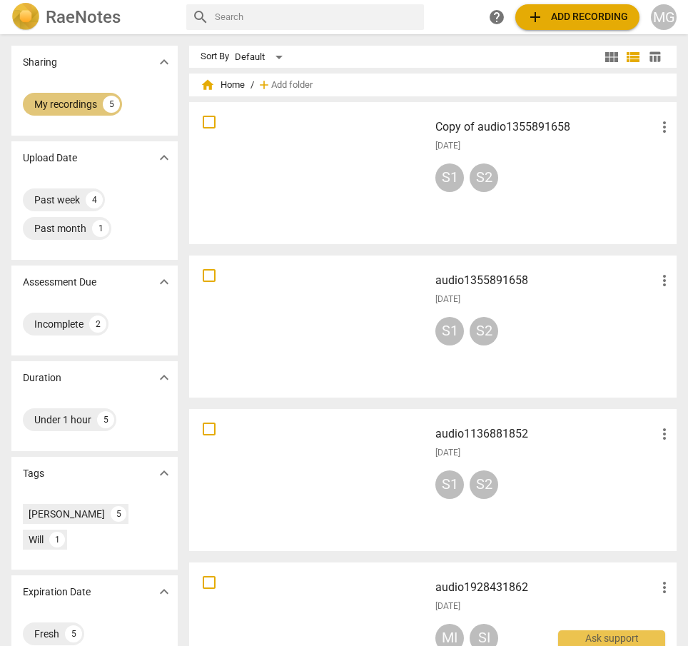
click at [73, 106] on div "My recordings" at bounding box center [65, 104] width 63 height 14
